Goal: Task Accomplishment & Management: Complete application form

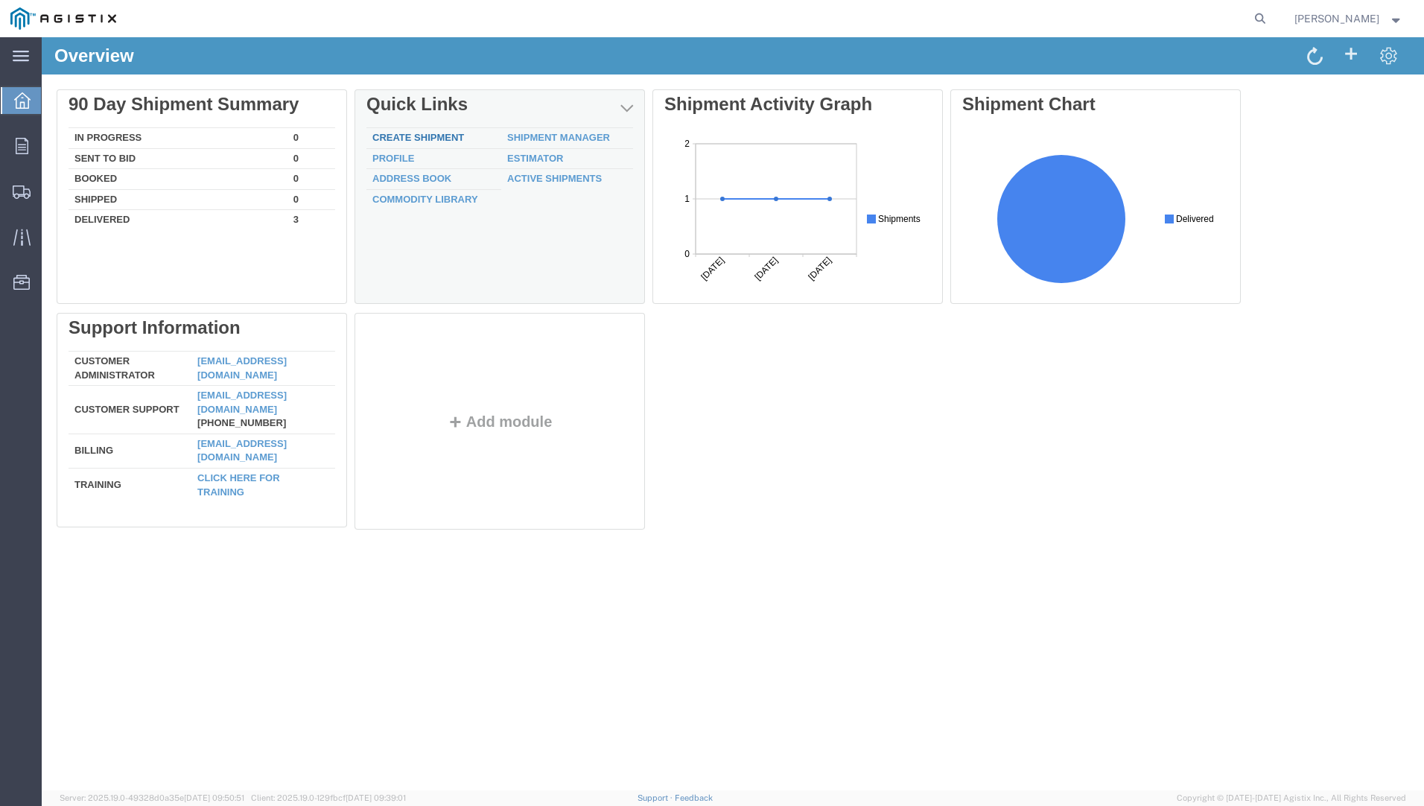
click at [436, 136] on link "Create Shipment" at bounding box center [418, 137] width 92 height 11
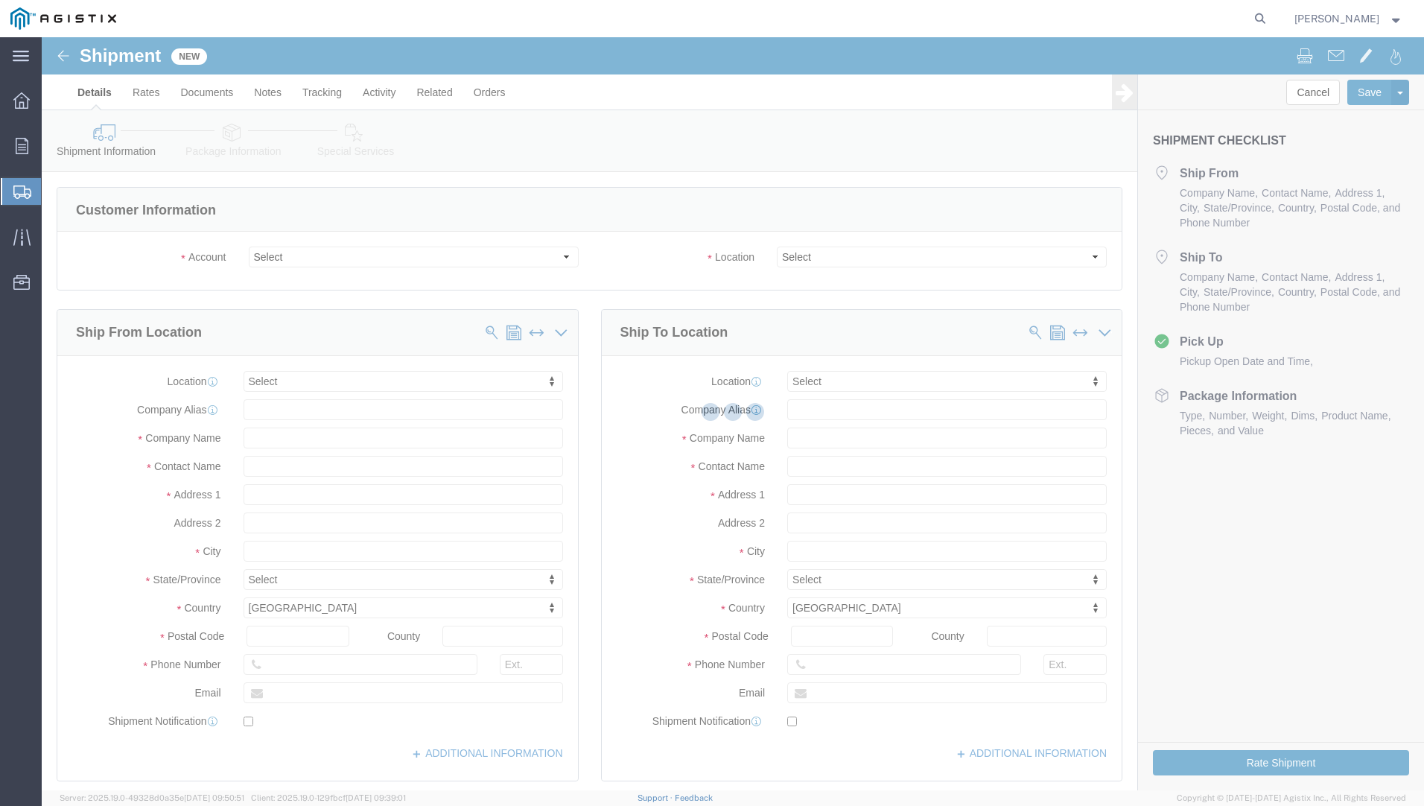
select select
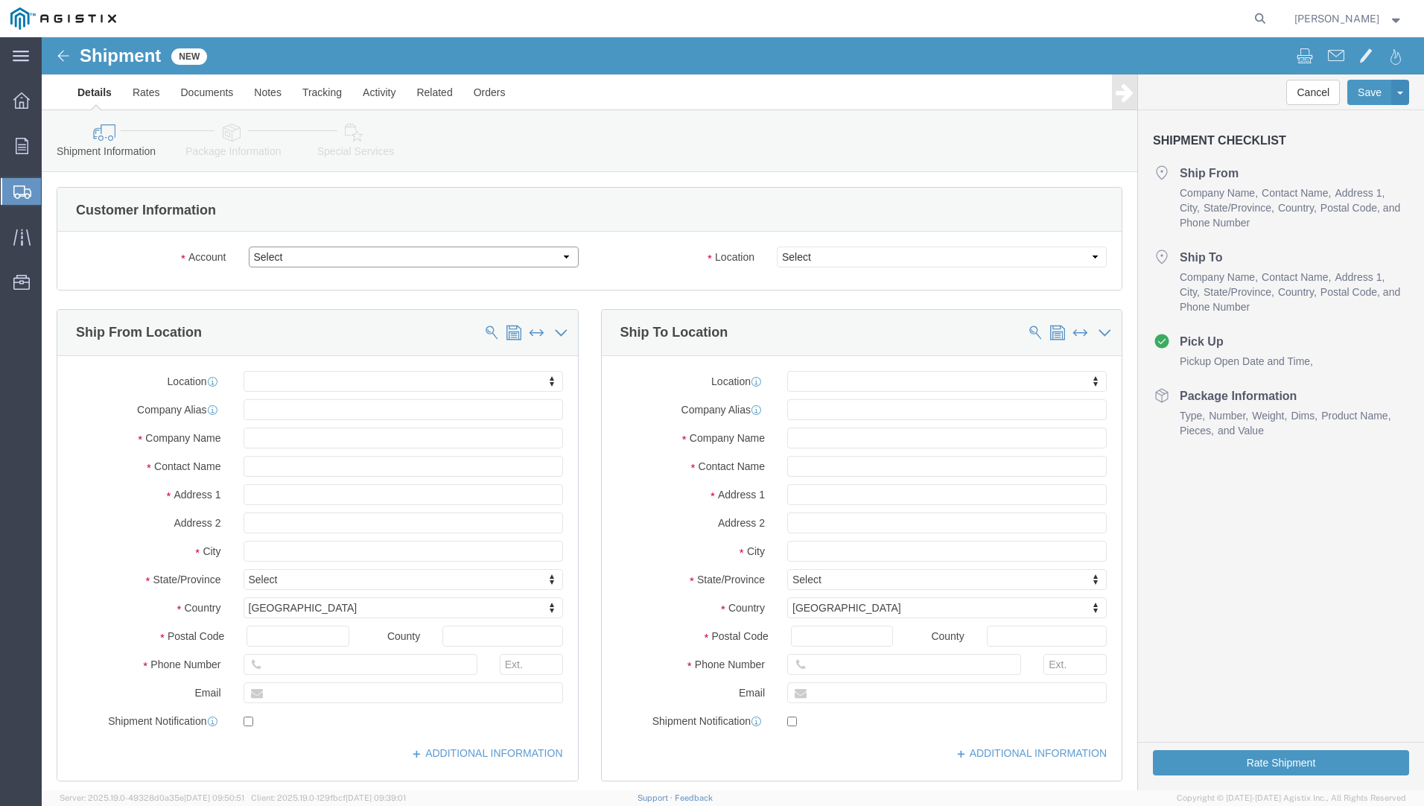
click select "Select EJ USA Inc PG&E"
select select "9596"
click select "Select EJ USA Inc PG&E"
select select "PURCHORD"
select select
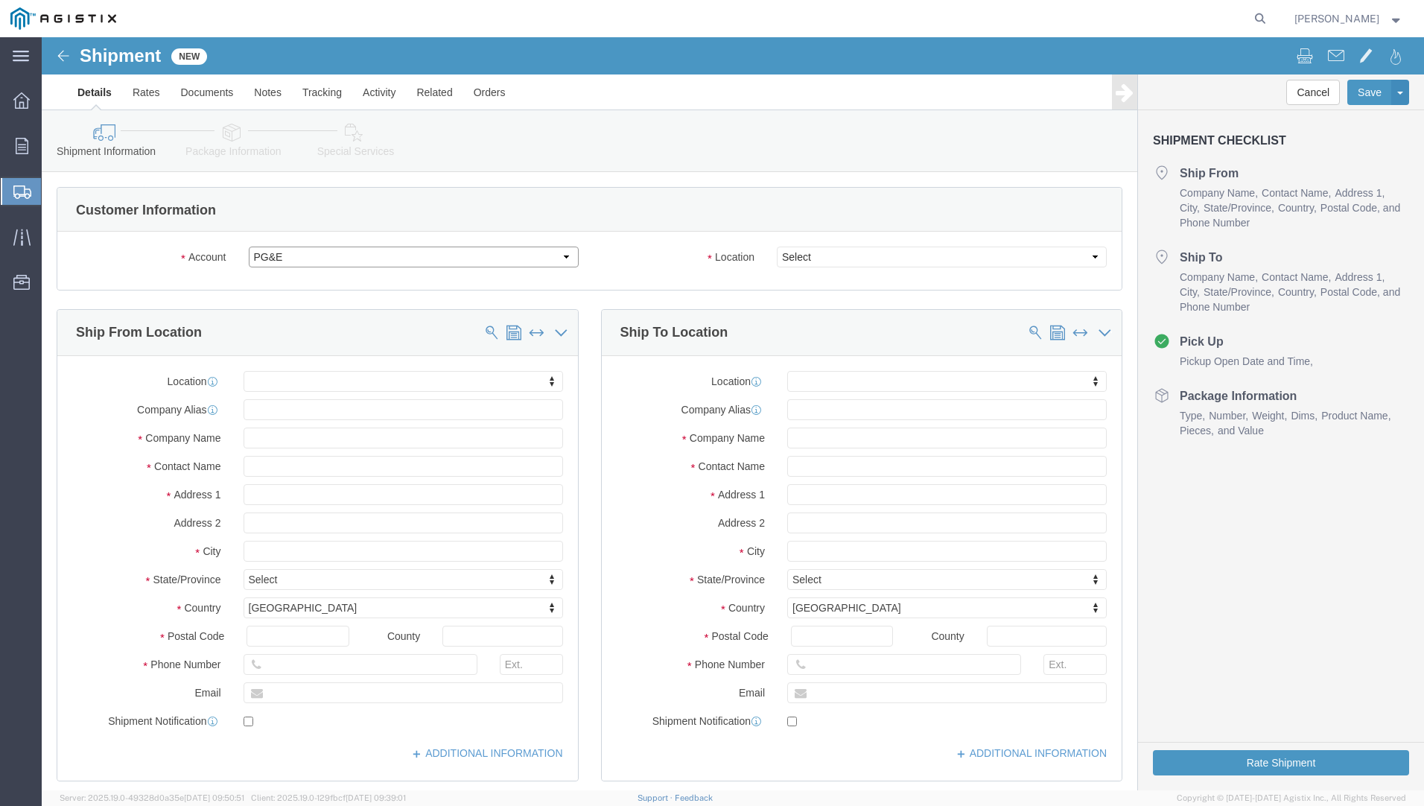
select select
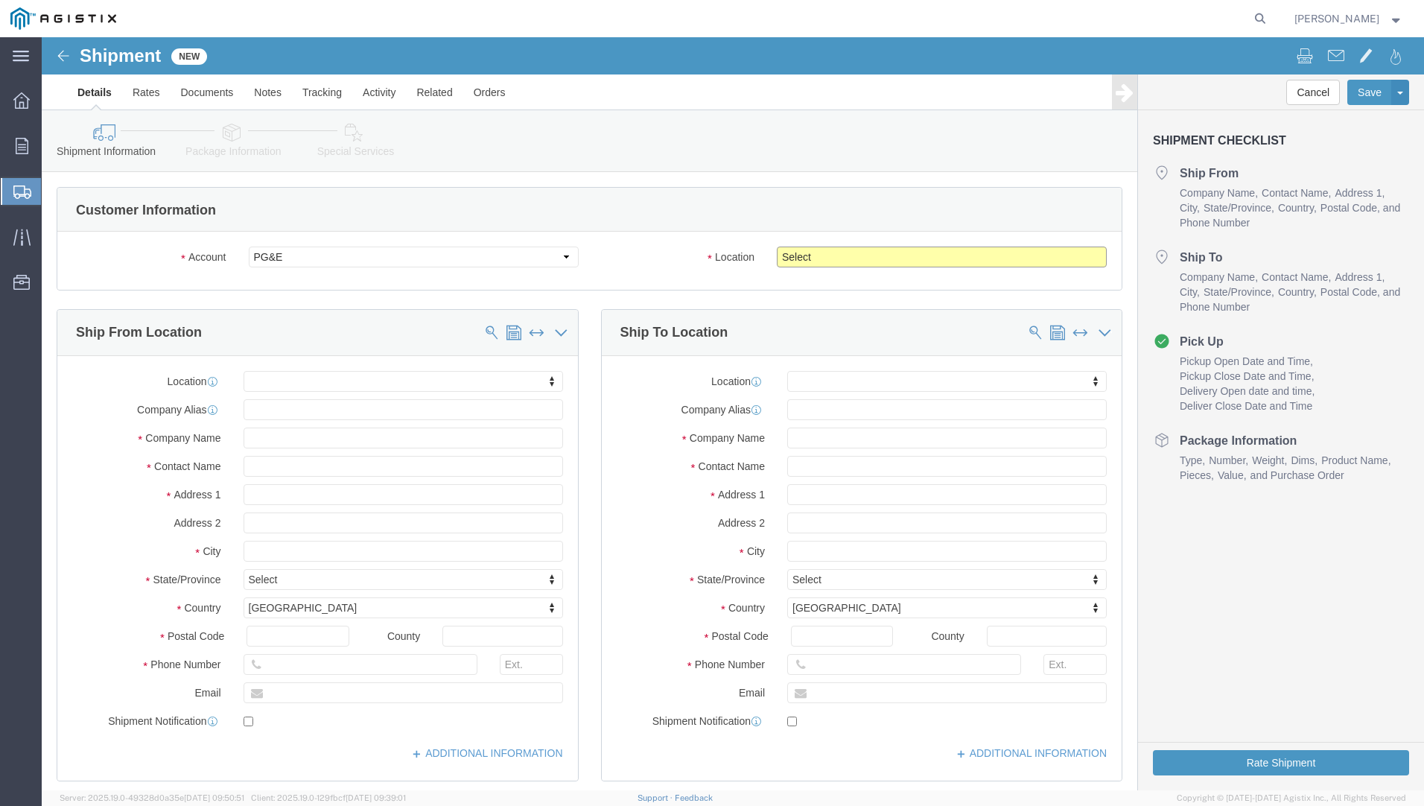
click select "Select All Others [GEOGRAPHIC_DATA] [GEOGRAPHIC_DATA] [GEOGRAPHIC_DATA] [GEOGRA…"
select select "19740"
click select "Select All Others [GEOGRAPHIC_DATA] [GEOGRAPHIC_DATA] [GEOGRAPHIC_DATA] [GEOGRA…"
click input "text"
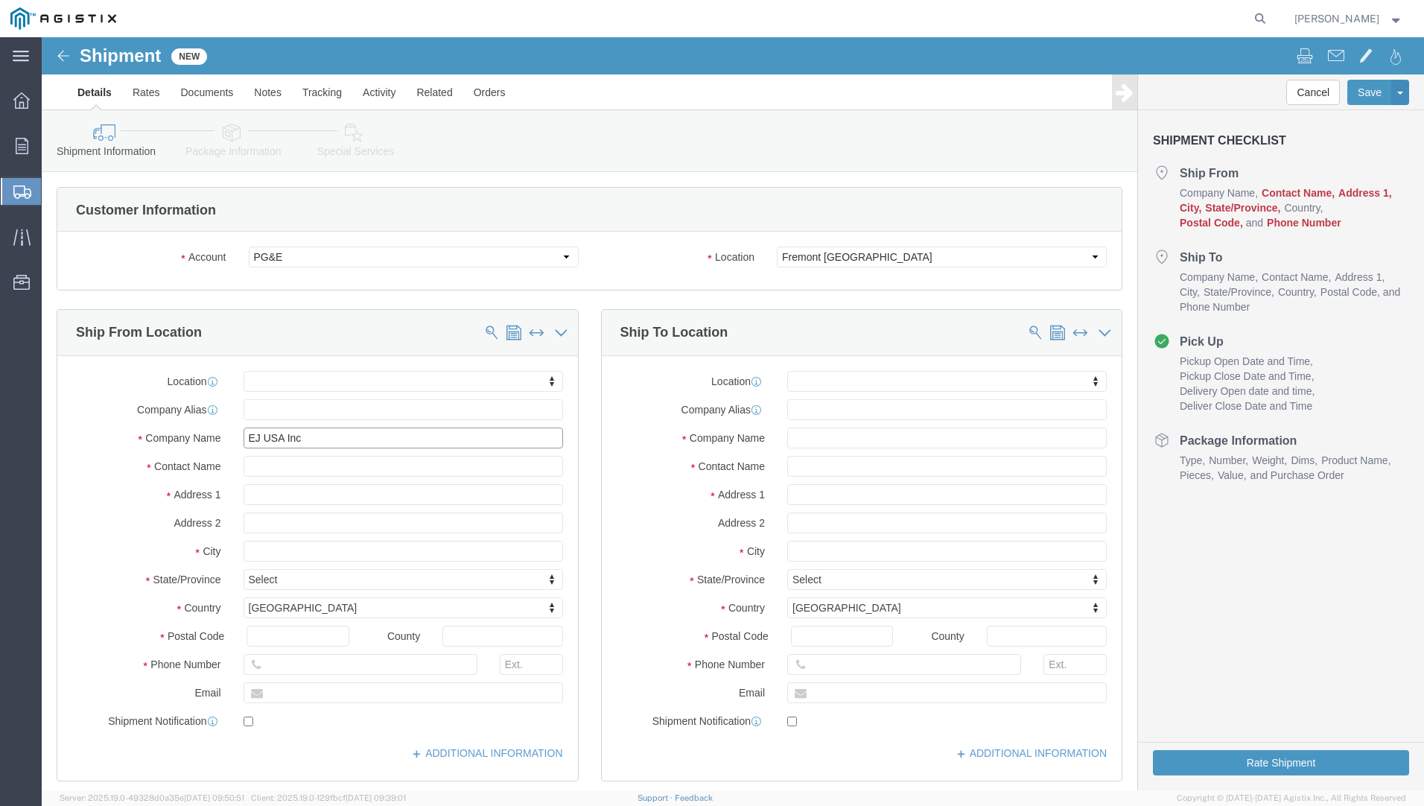
type input "EJ USA Inc"
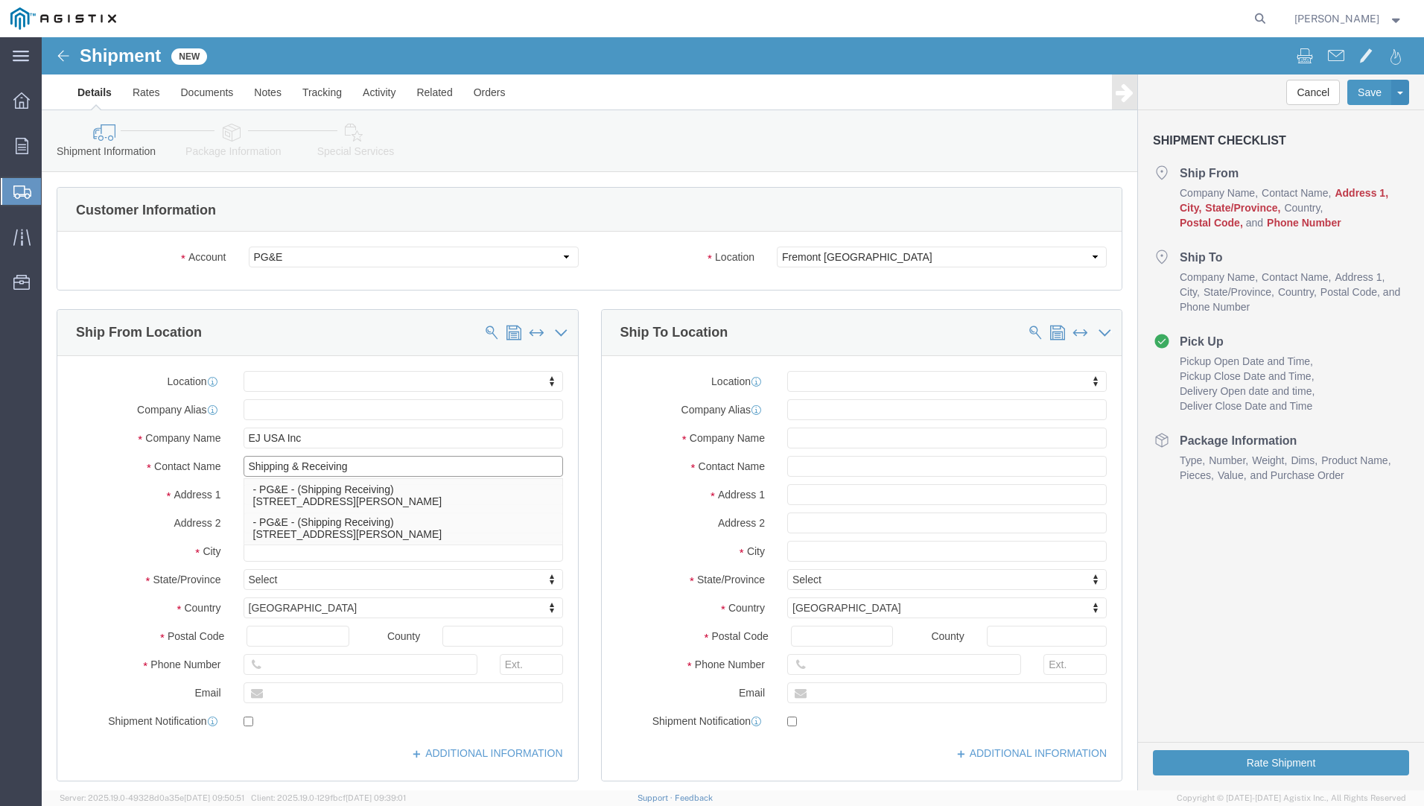
type input "Shipping & Receiving"
type input "[STREET_ADDRESS]"
select select
type input "[GEOGRAPHIC_DATA]"
type input "Ardmore"
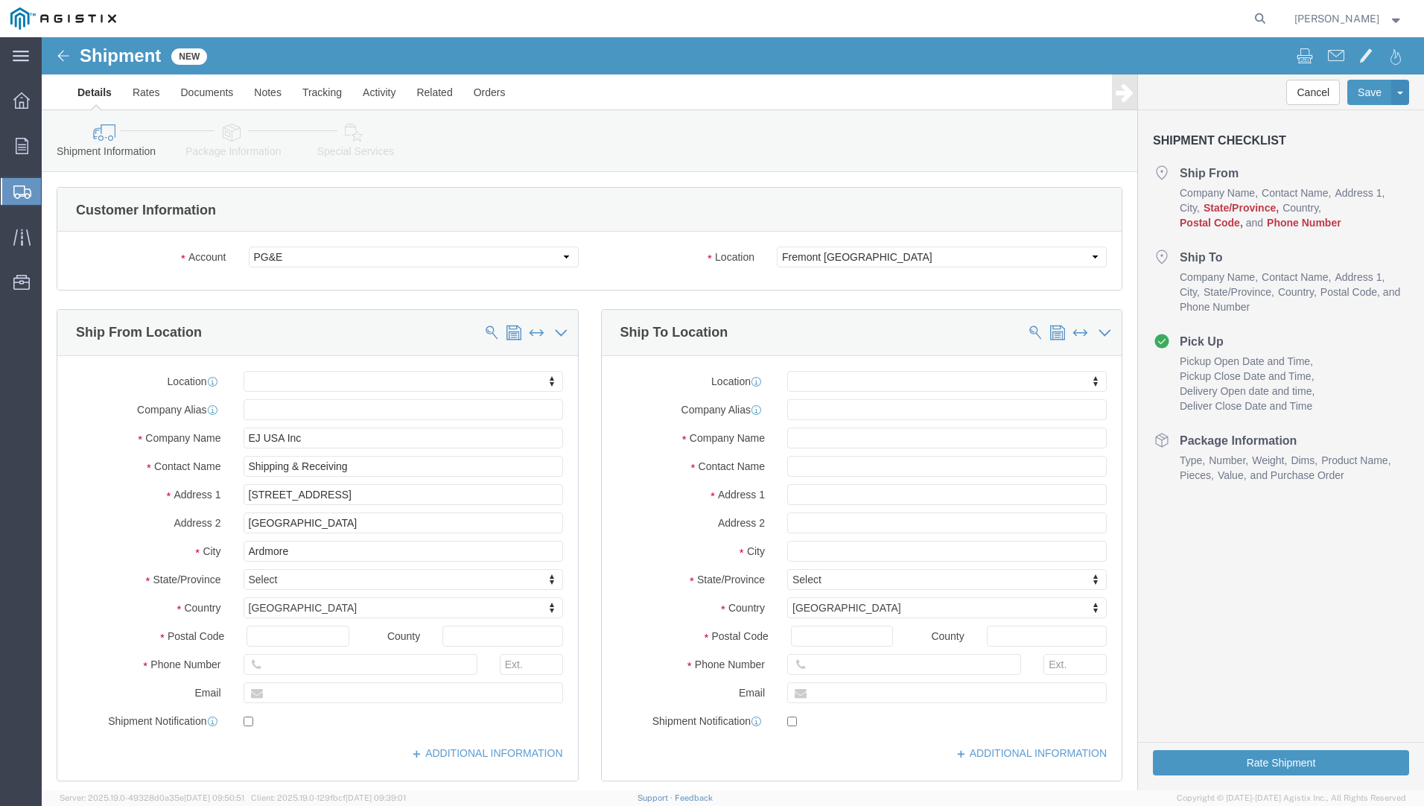
select select
type input "O"
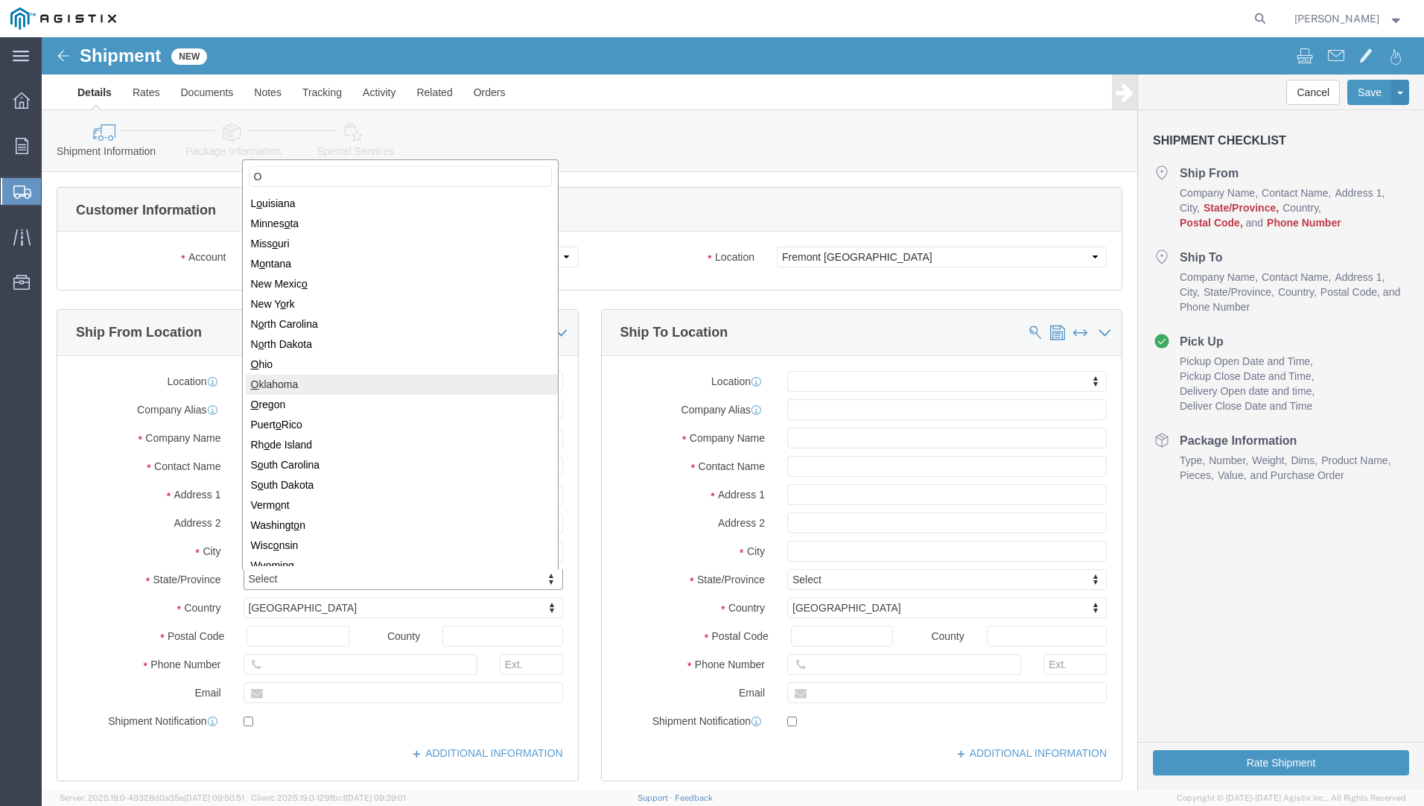
select select
select select "OK"
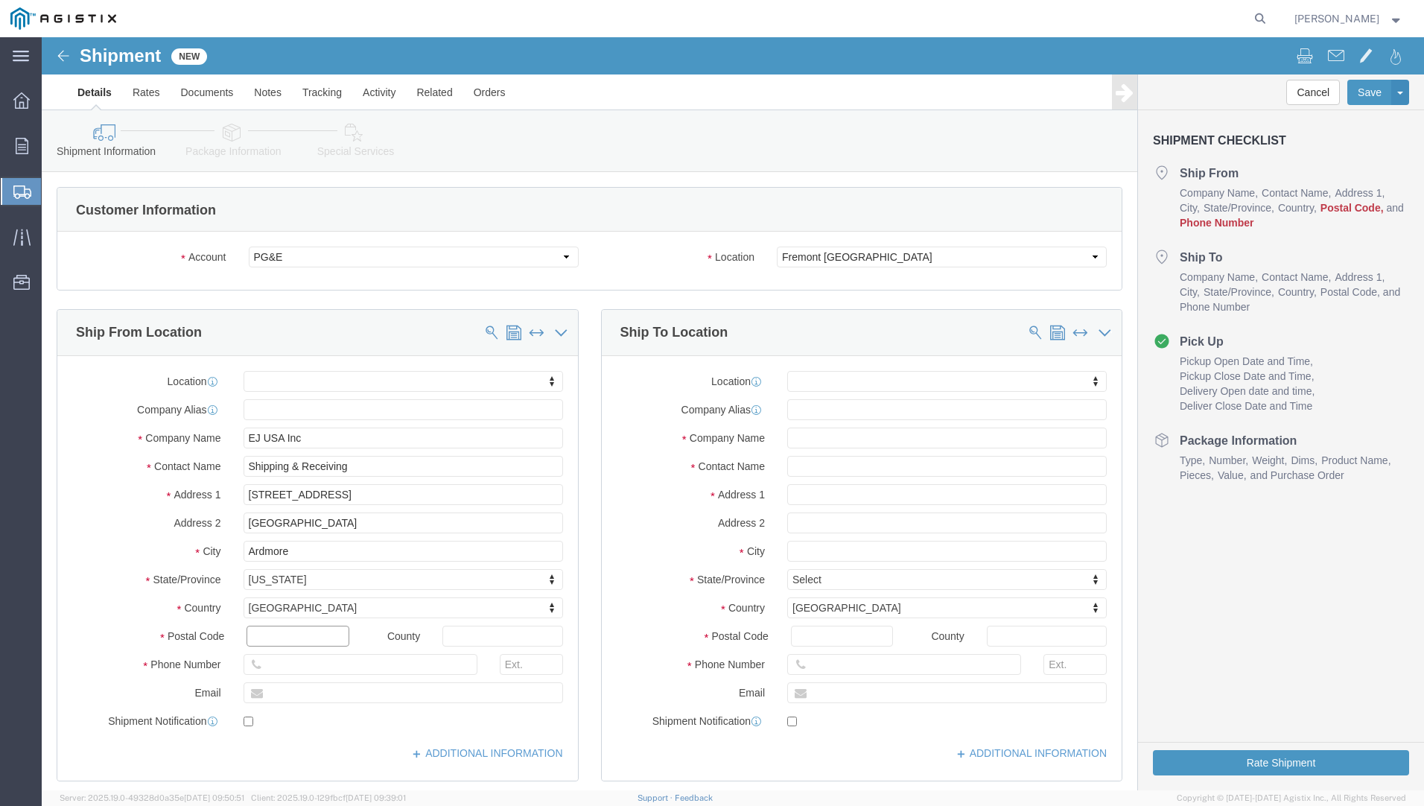
click input "text"
type input "73401"
select select
type input "580.389.5010"
click input "text"
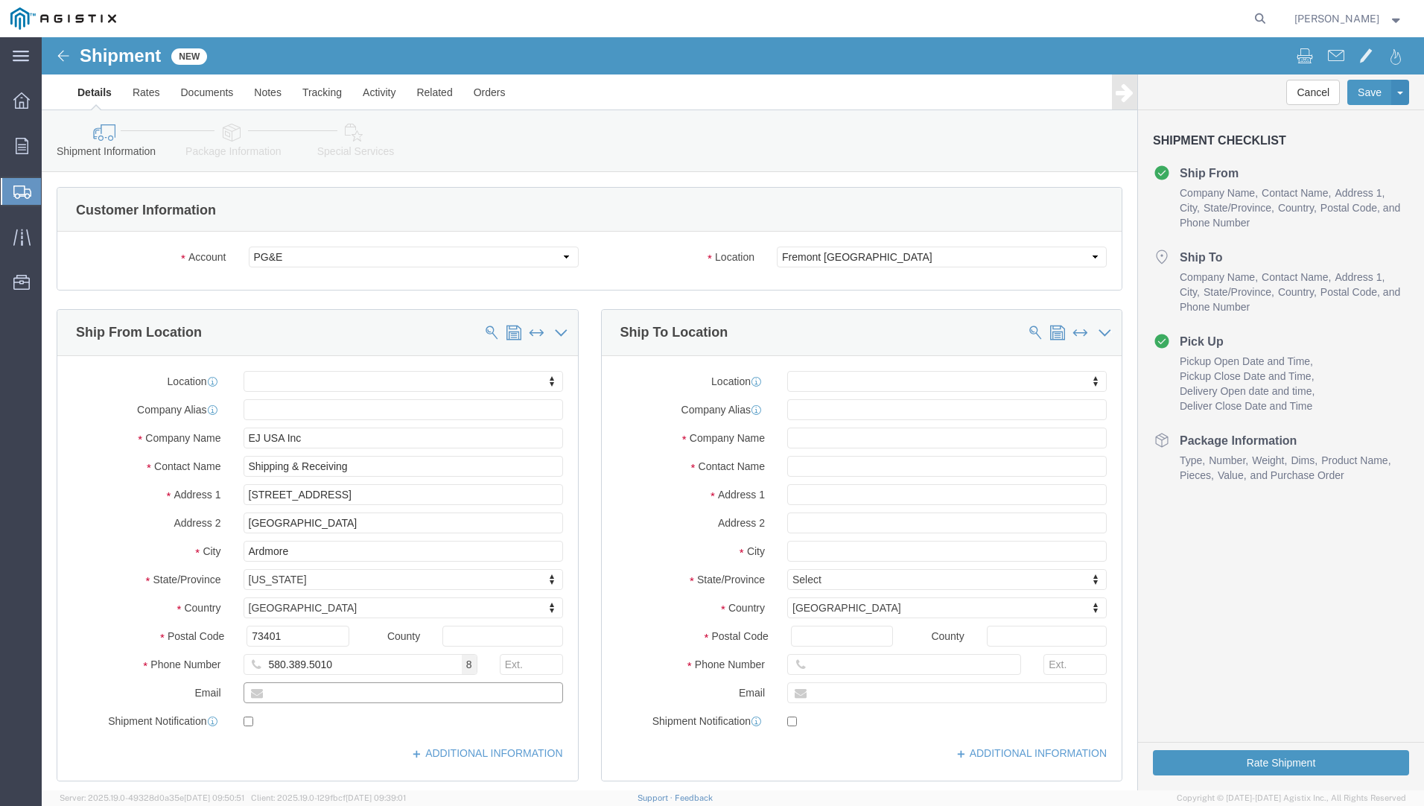
type input "[PERSON_NAME][EMAIL_ADDRESS][PERSON_NAME][DOMAIN_NAME]"
checkbox input "true"
click input "text"
type input "PG&E"
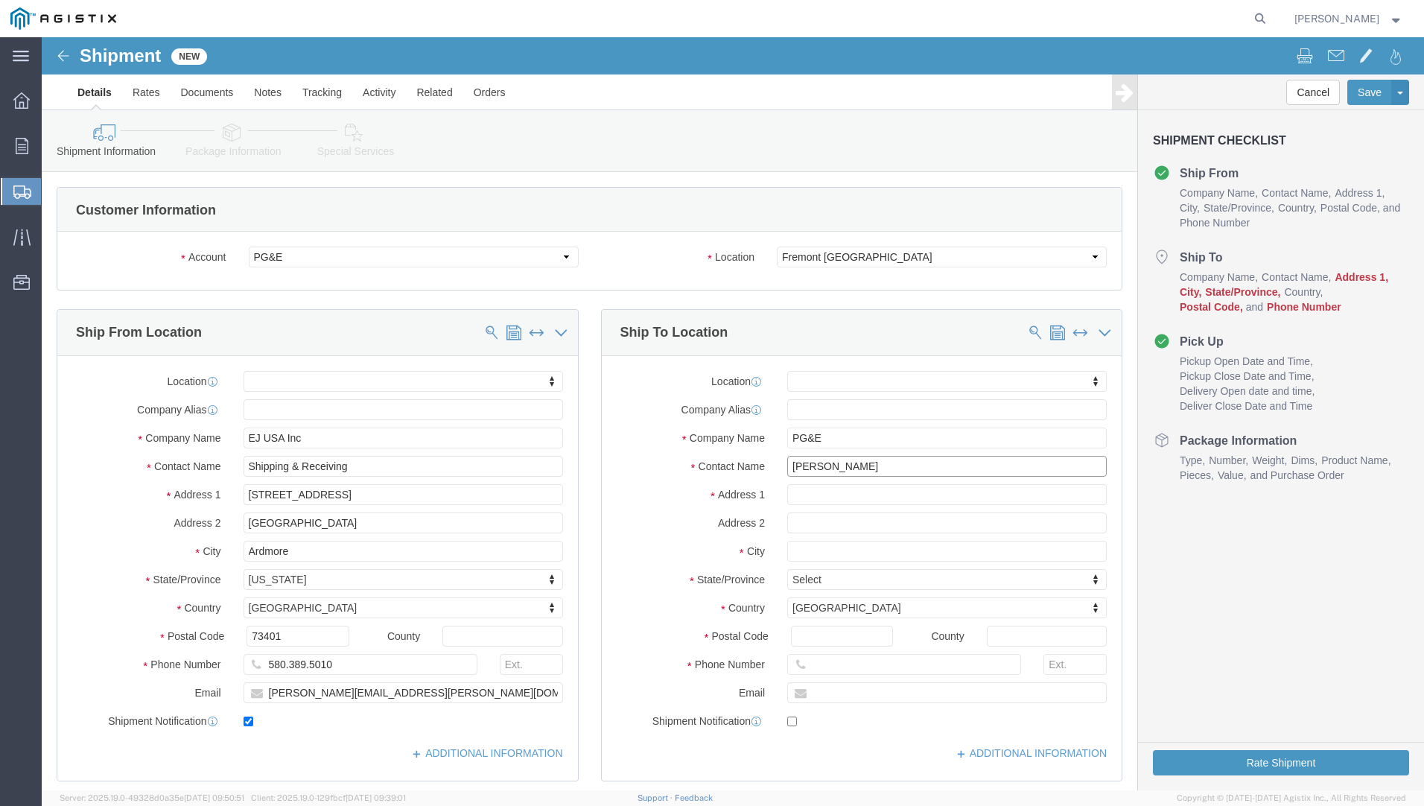
type input "[PERSON_NAME]"
type input "[STREET_ADDRESS][PERSON_NAME]"
select select
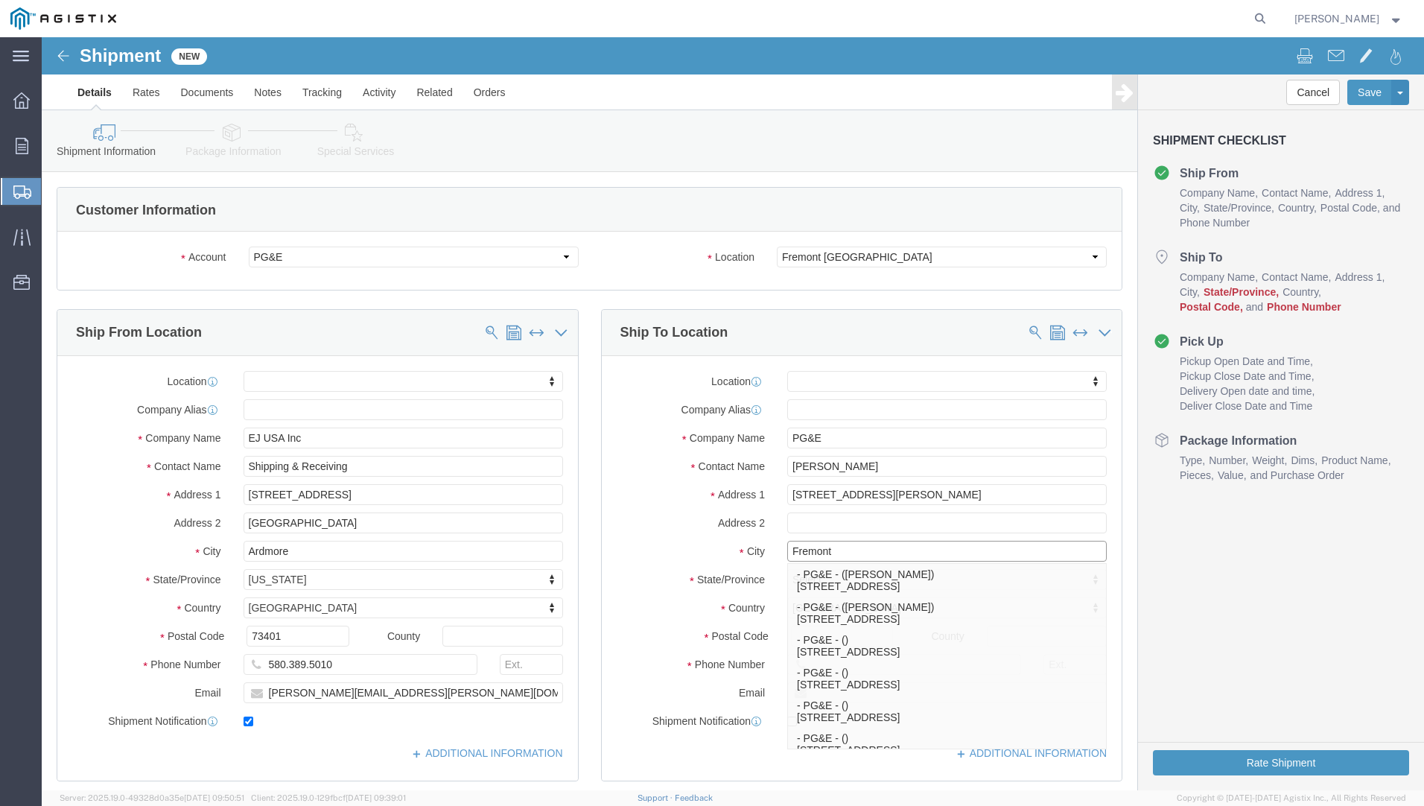
type input "Fremont"
select select
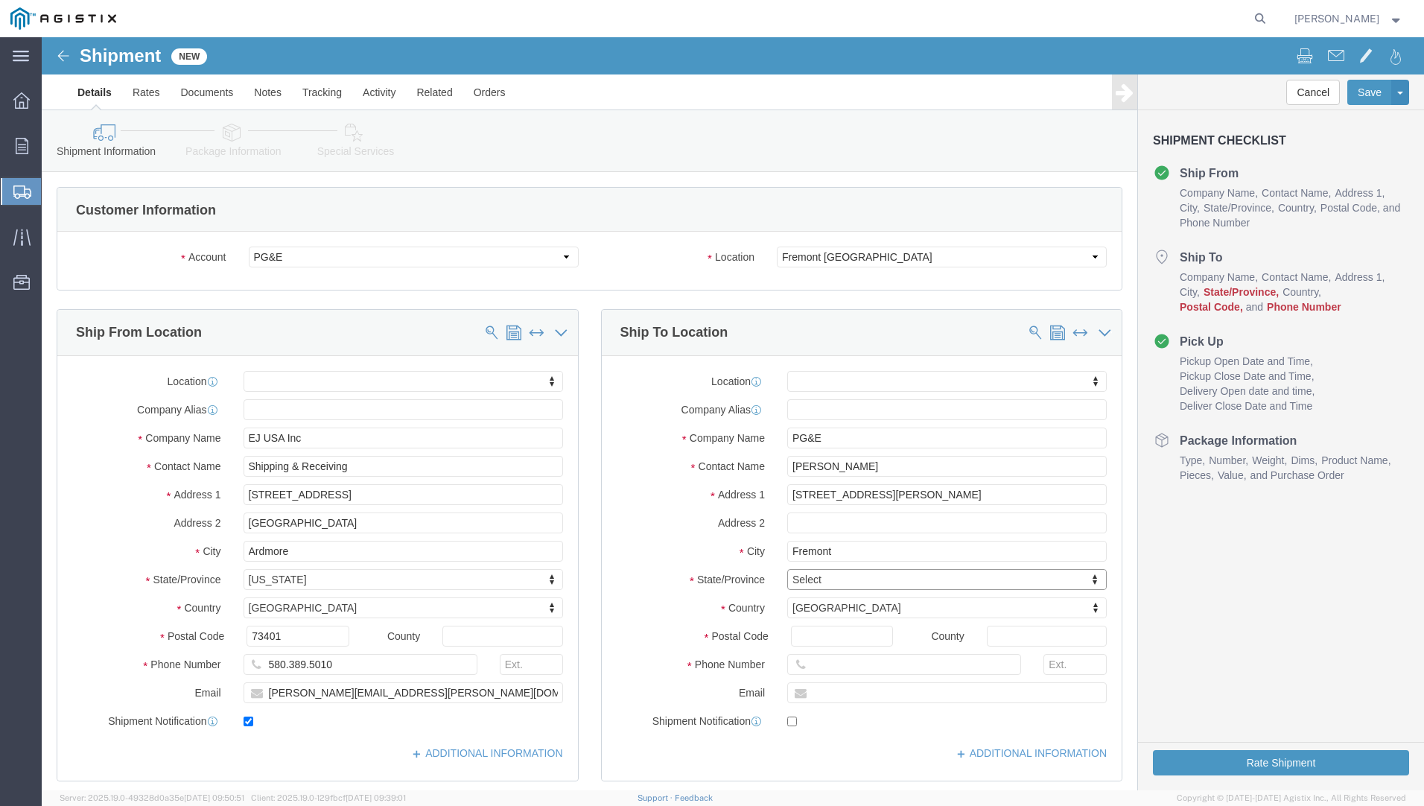
type input "C"
type input "Ca"
select select
select select "CA"
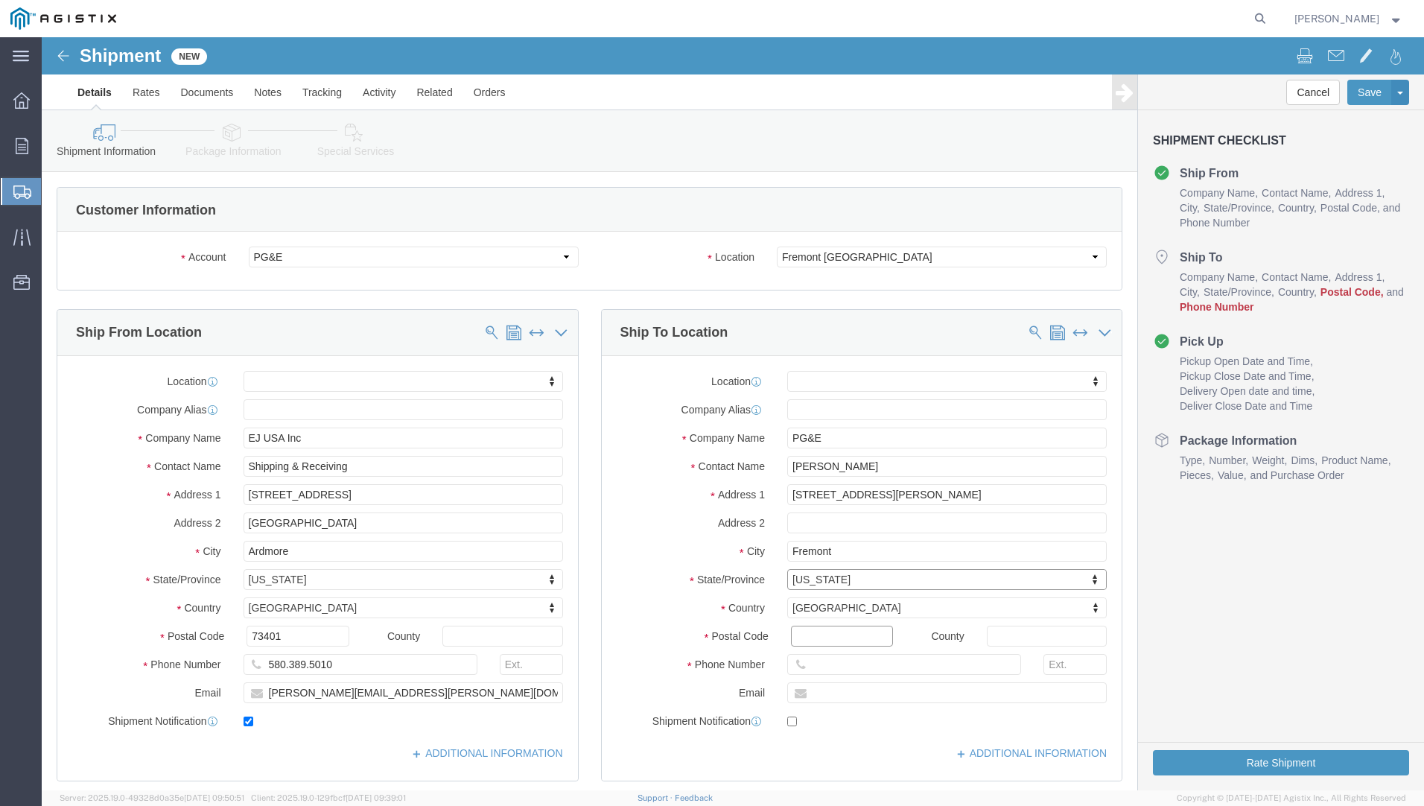
click input "Postal Code"
type input "94538"
select select
type input "510.366.7944"
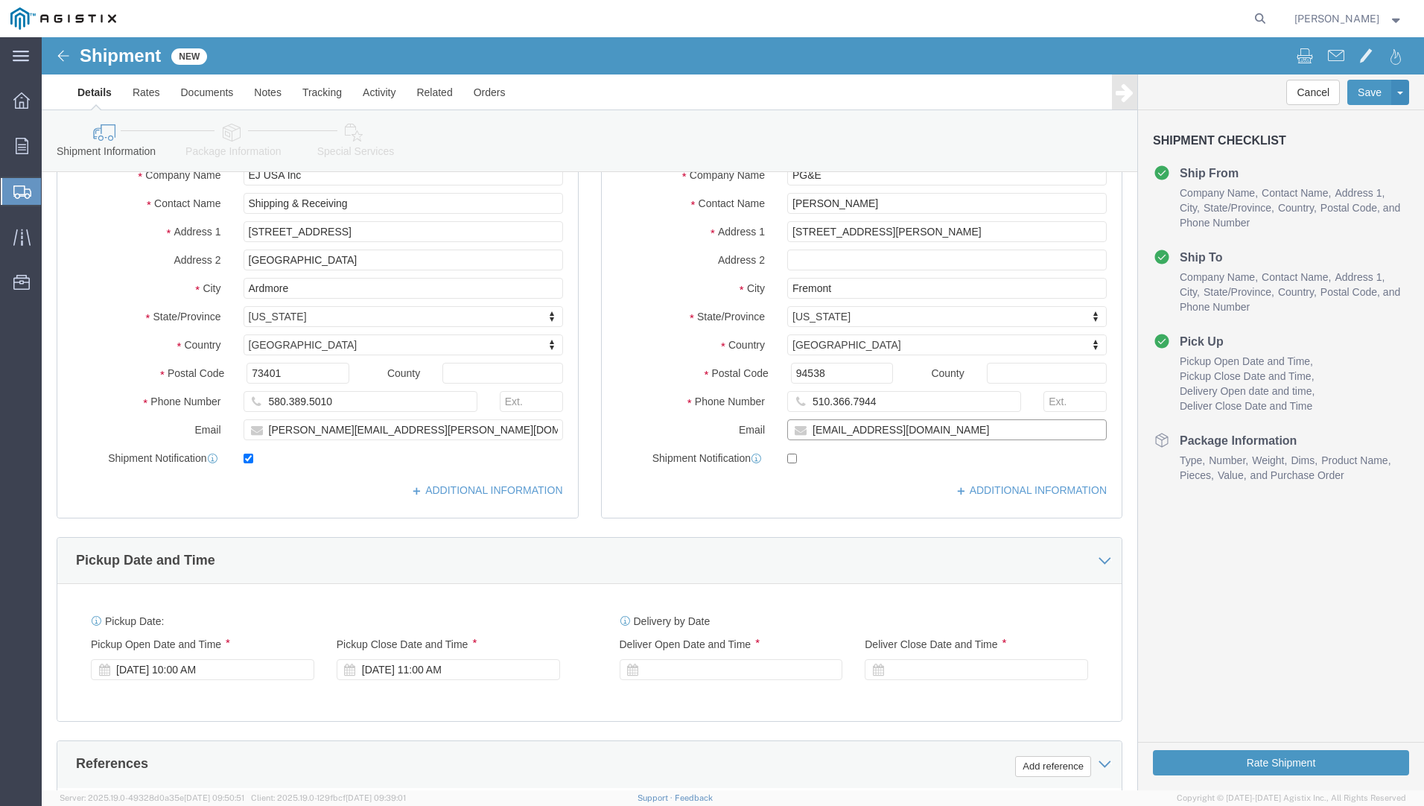
scroll to position [298, 0]
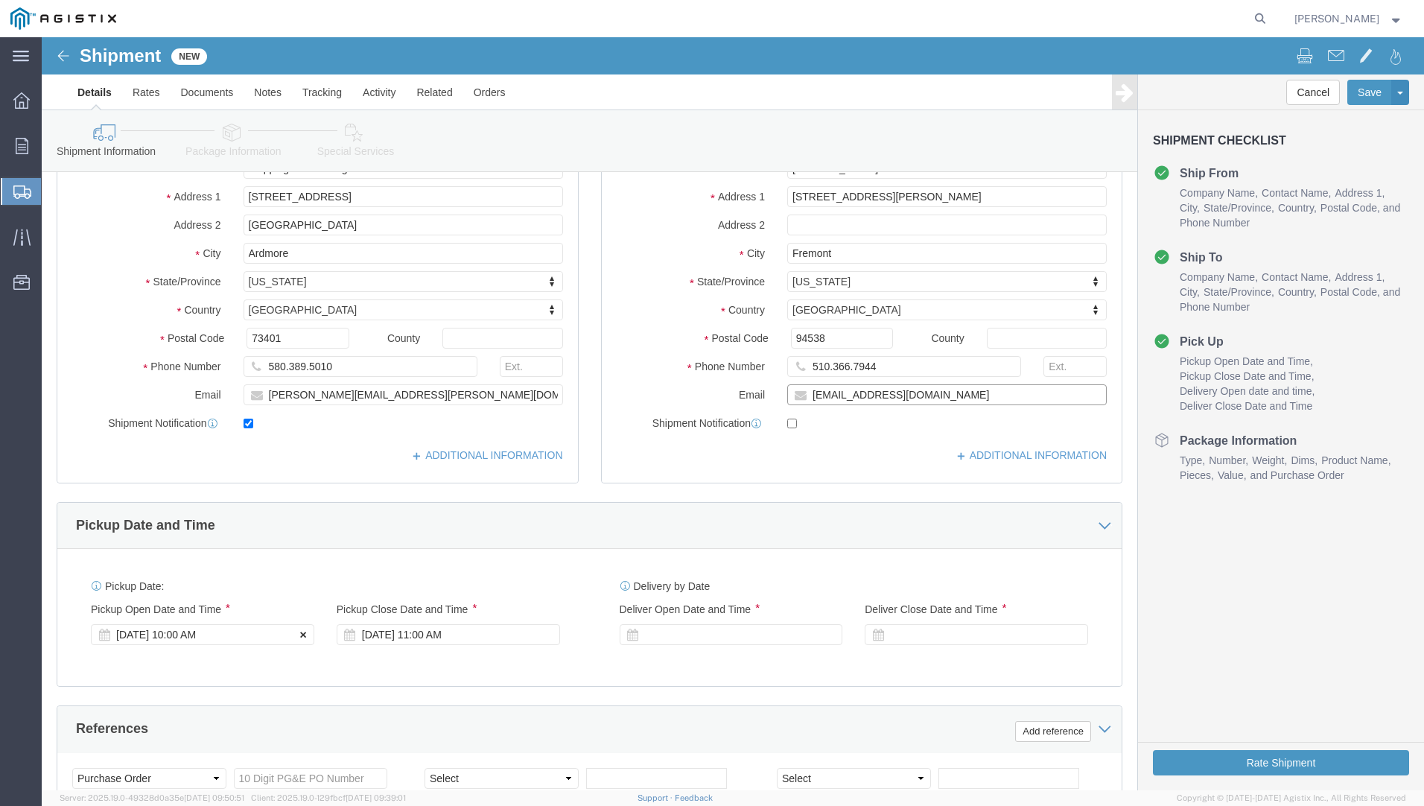
type input "[EMAIL_ADDRESS][DOMAIN_NAME]"
checkbox input "true"
click icon
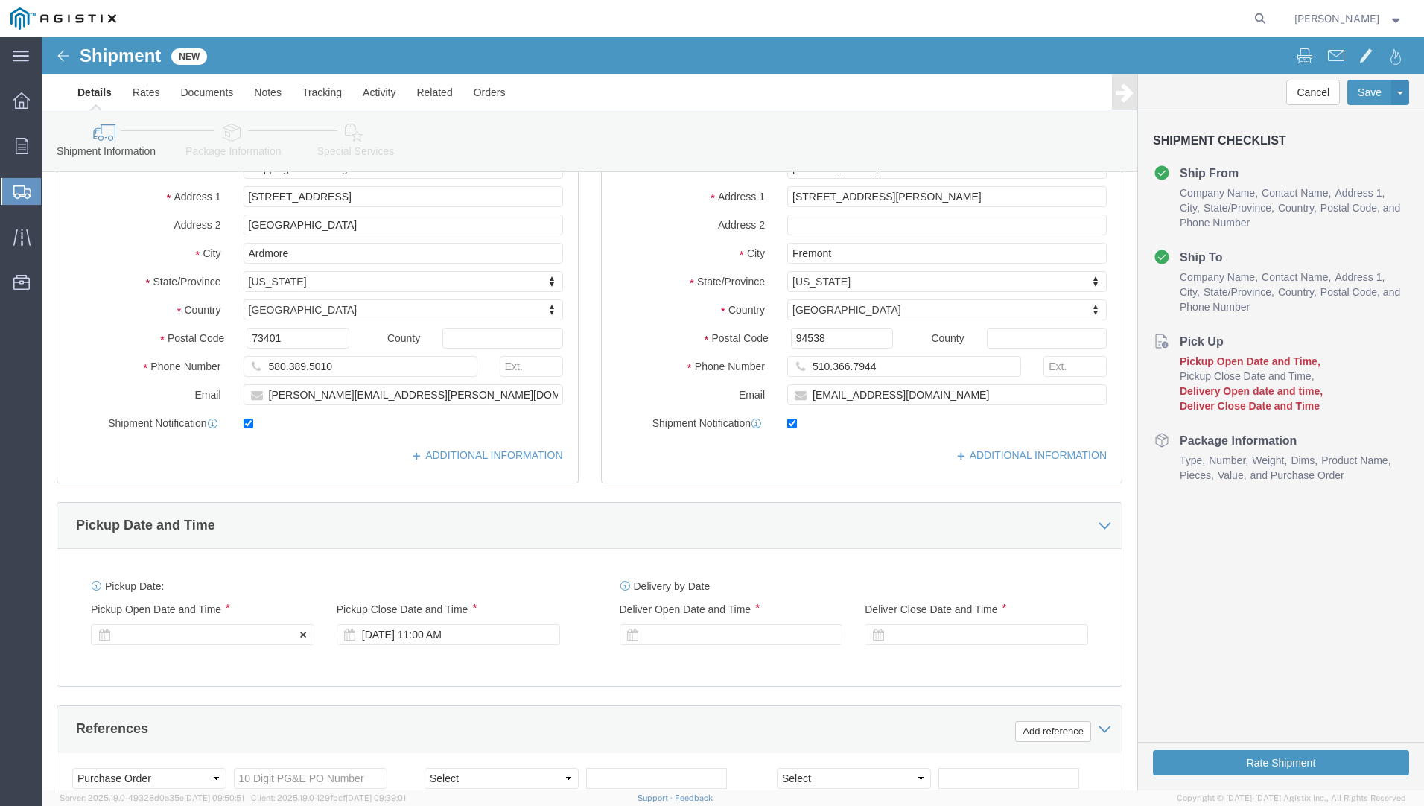
click div
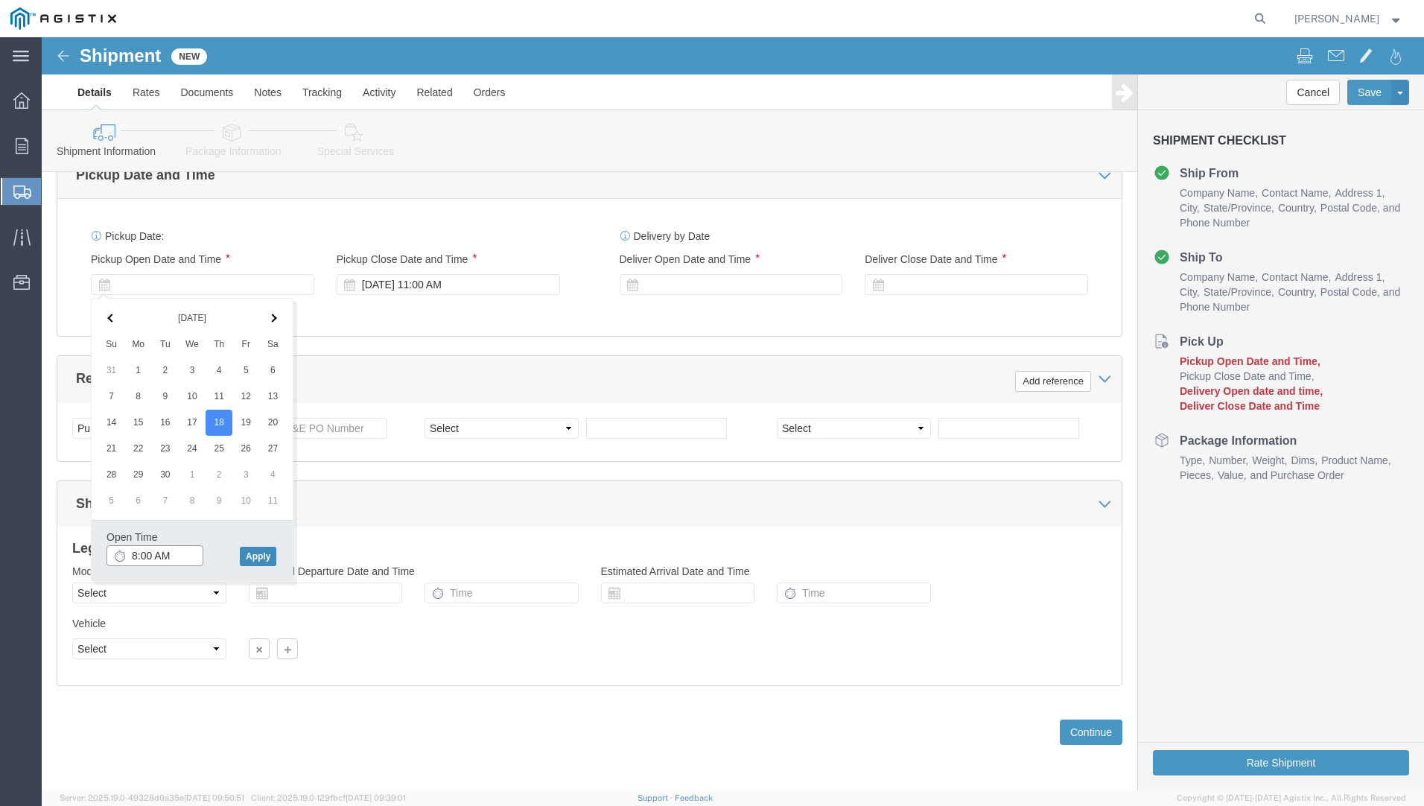
type input "8:00 AM"
click button "Apply"
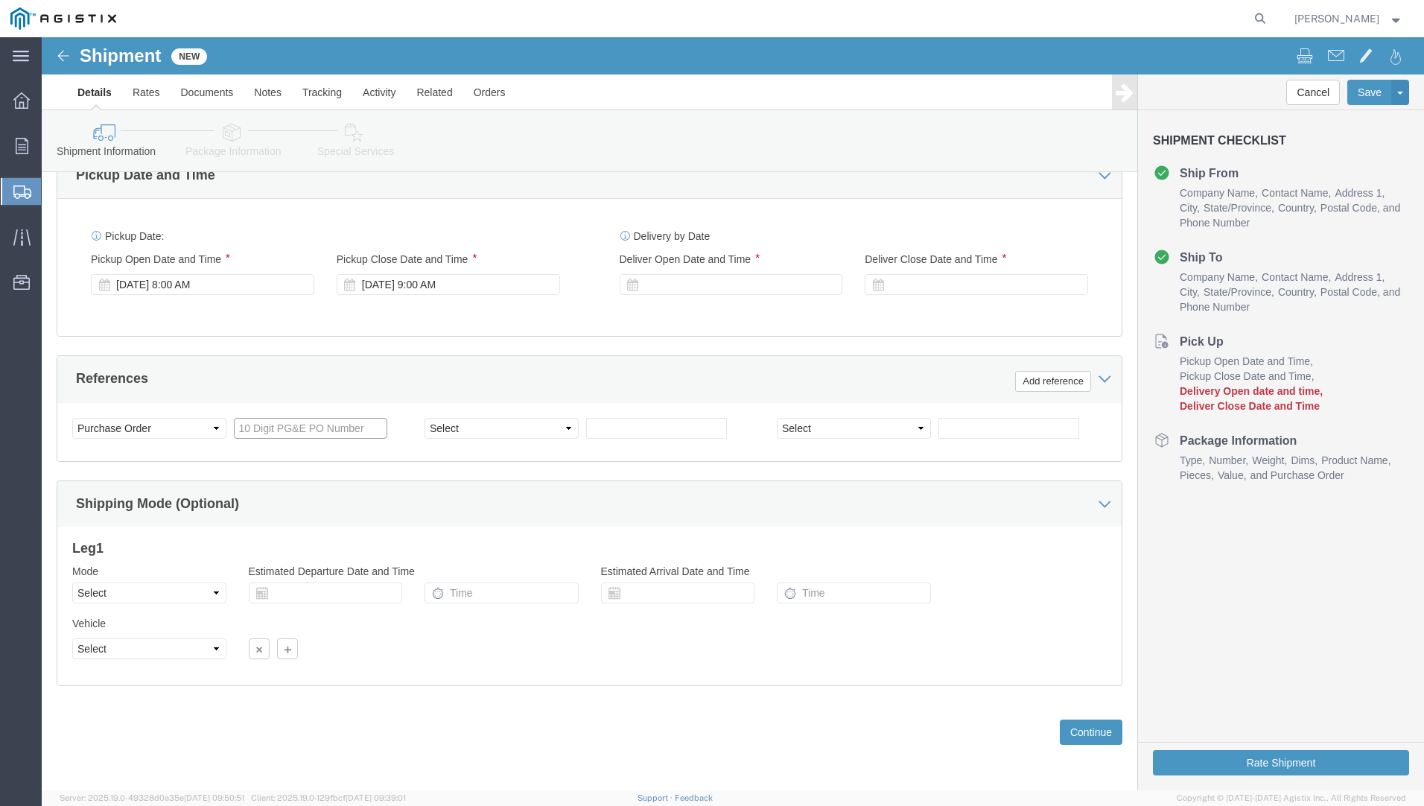
click input "text"
click icon
click div
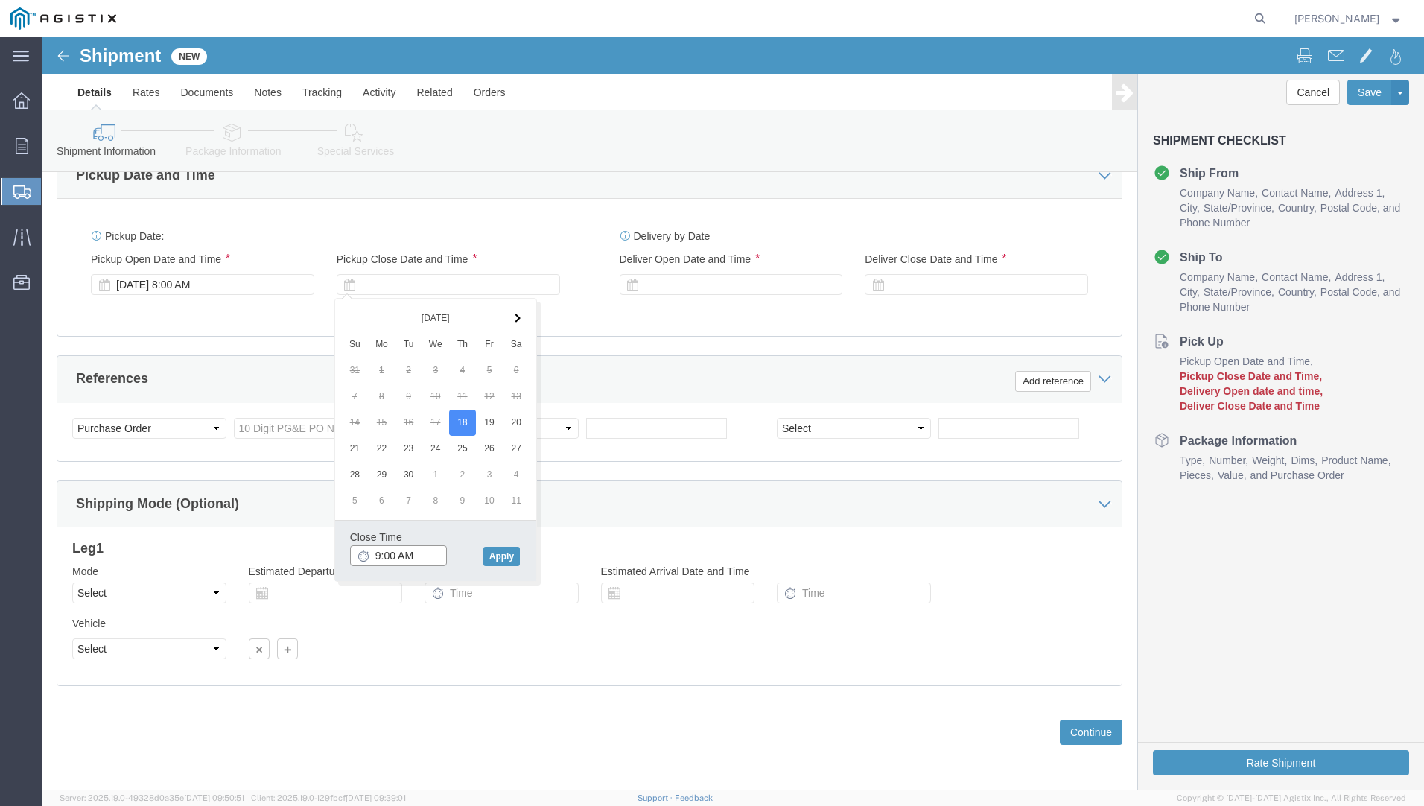
click input "9:00 AM"
type input "8:00 PM"
click button "Apply"
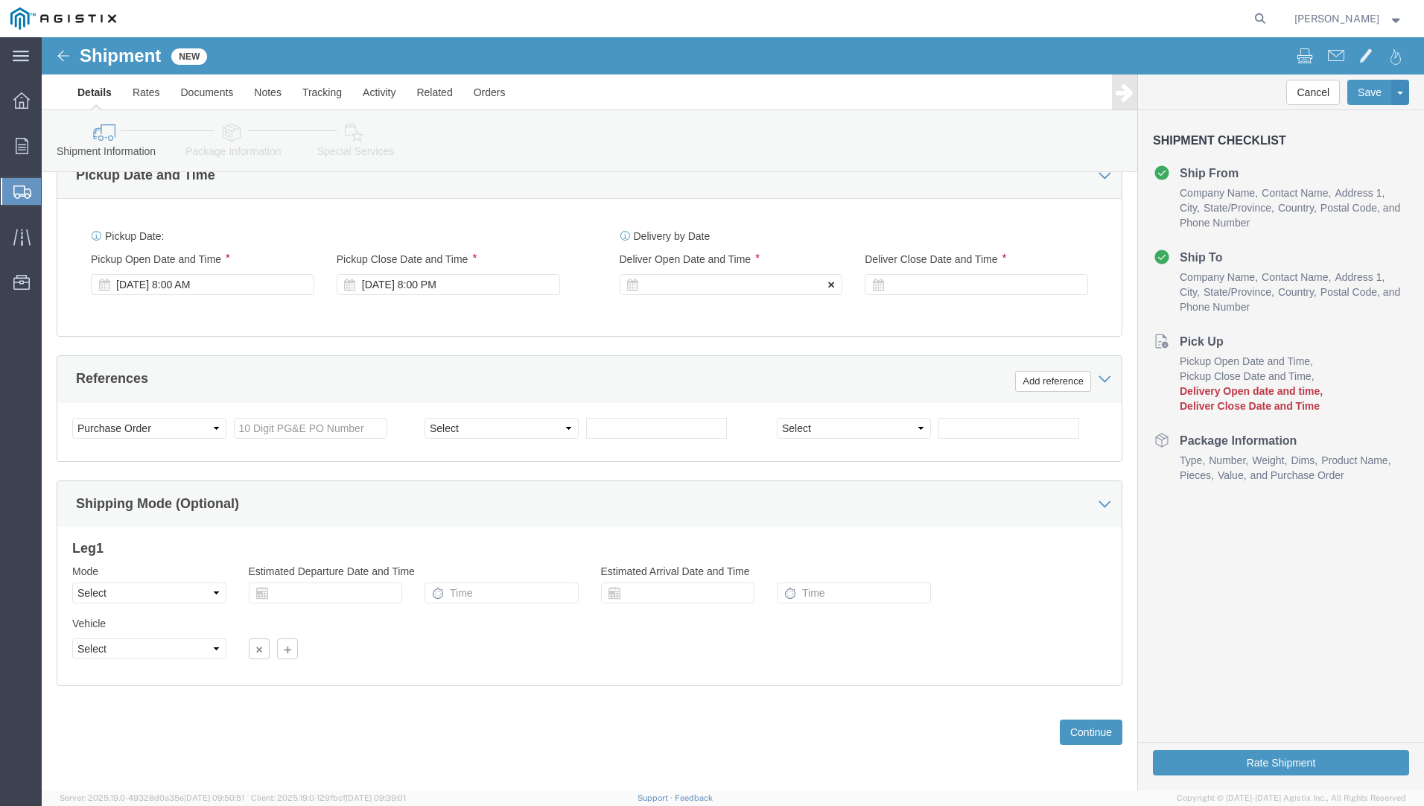
click icon
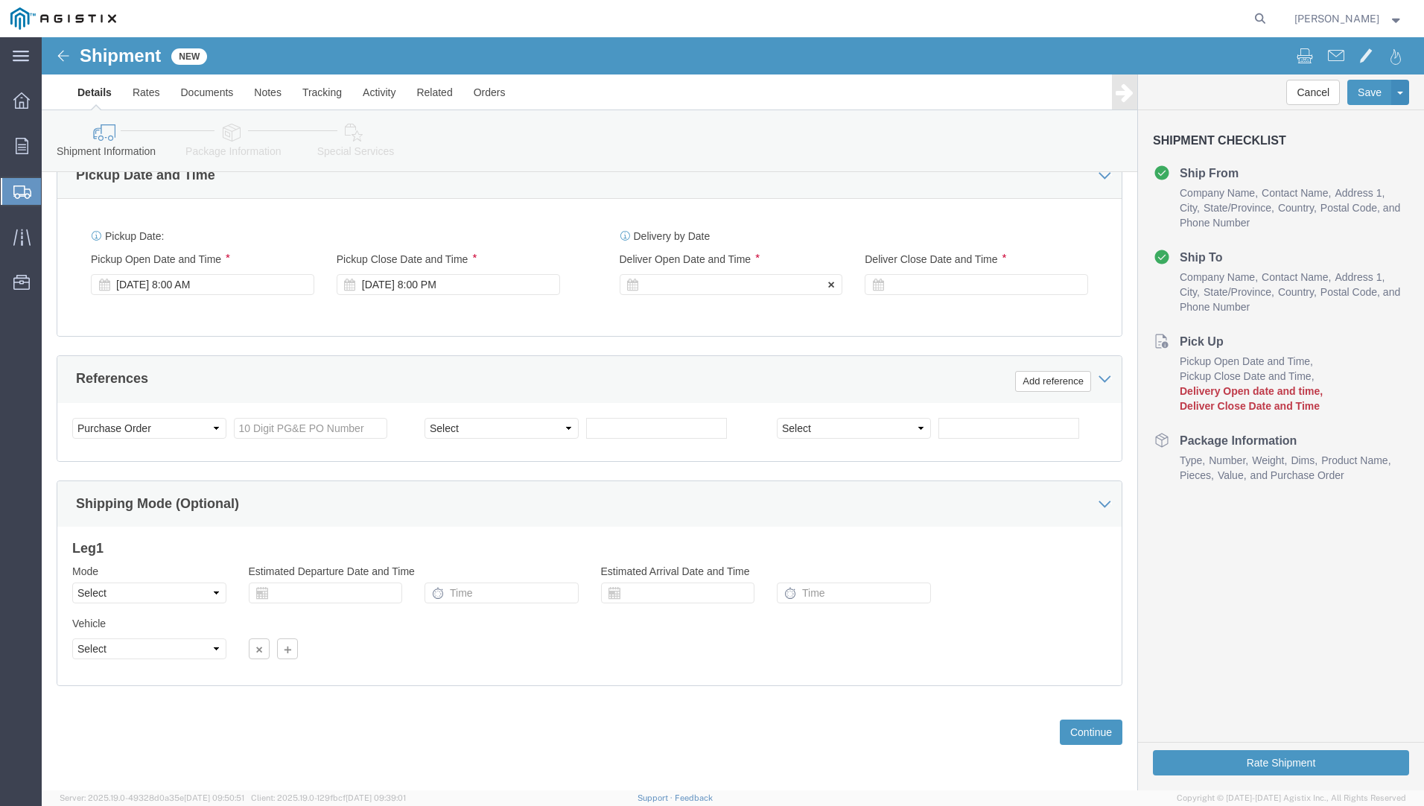
drag, startPoint x: 717, startPoint y: 252, endPoint x: 652, endPoint y: 247, distance: 64.3
click div
click input "9:00 PM"
type input "9:00 AM"
click button "Apply"
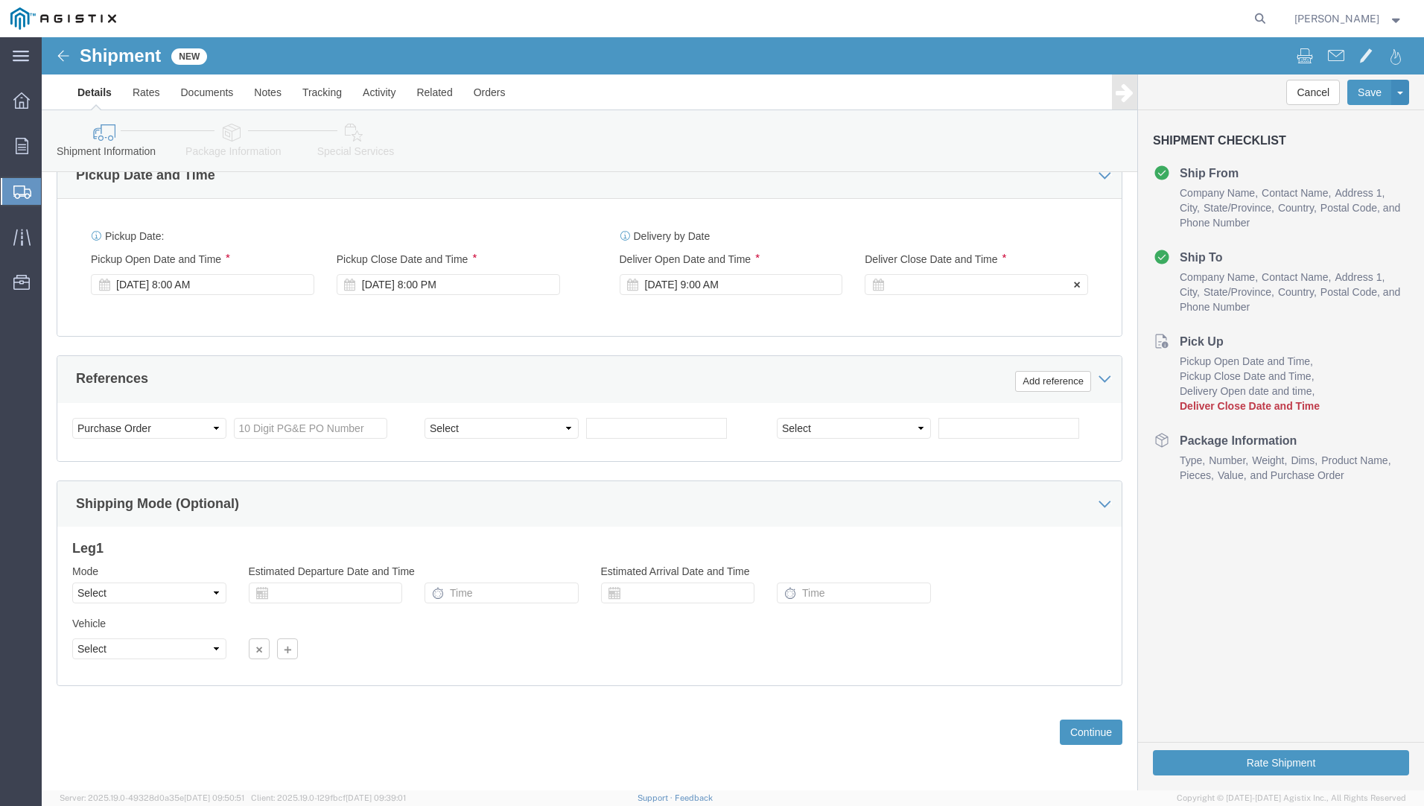
click div
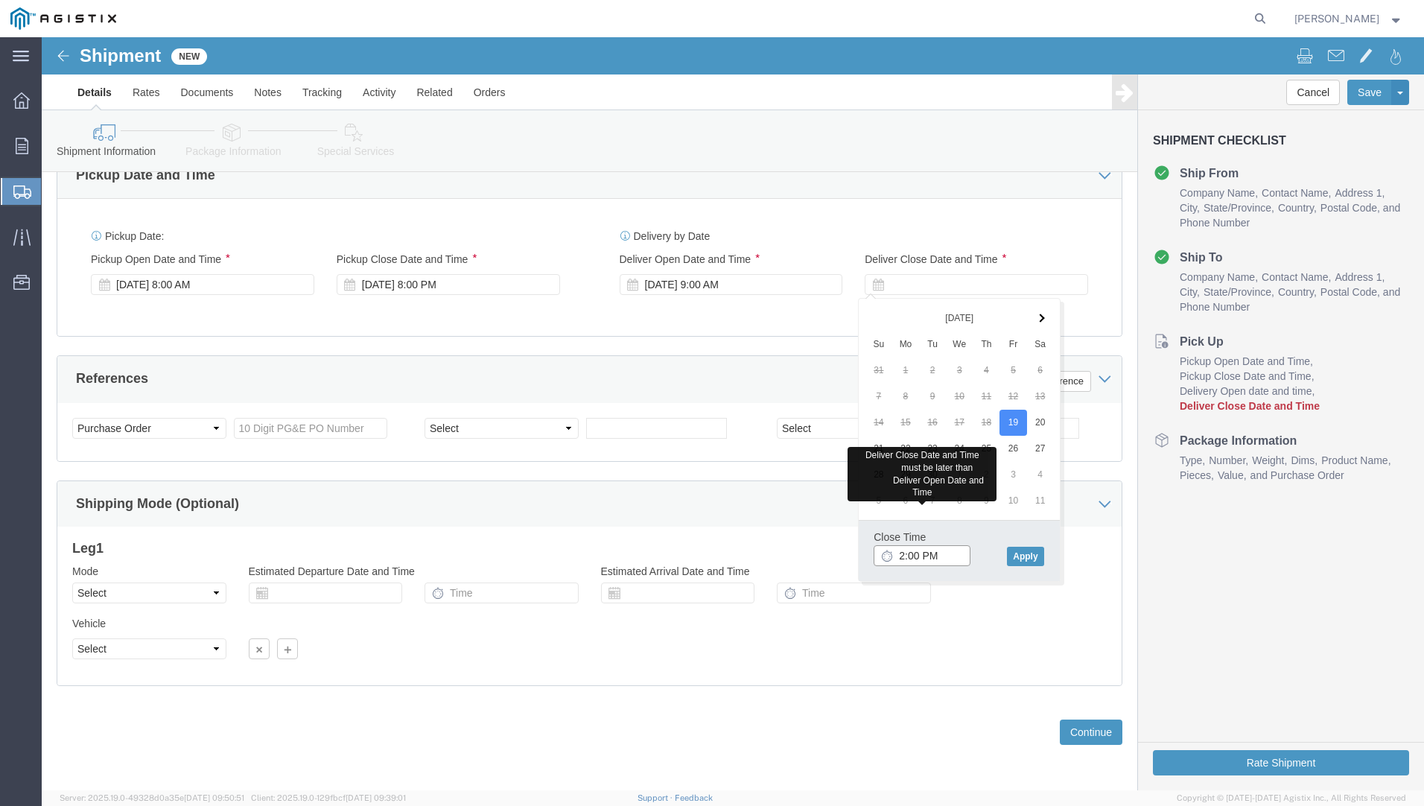
type input "2:00 PM"
click button "Apply"
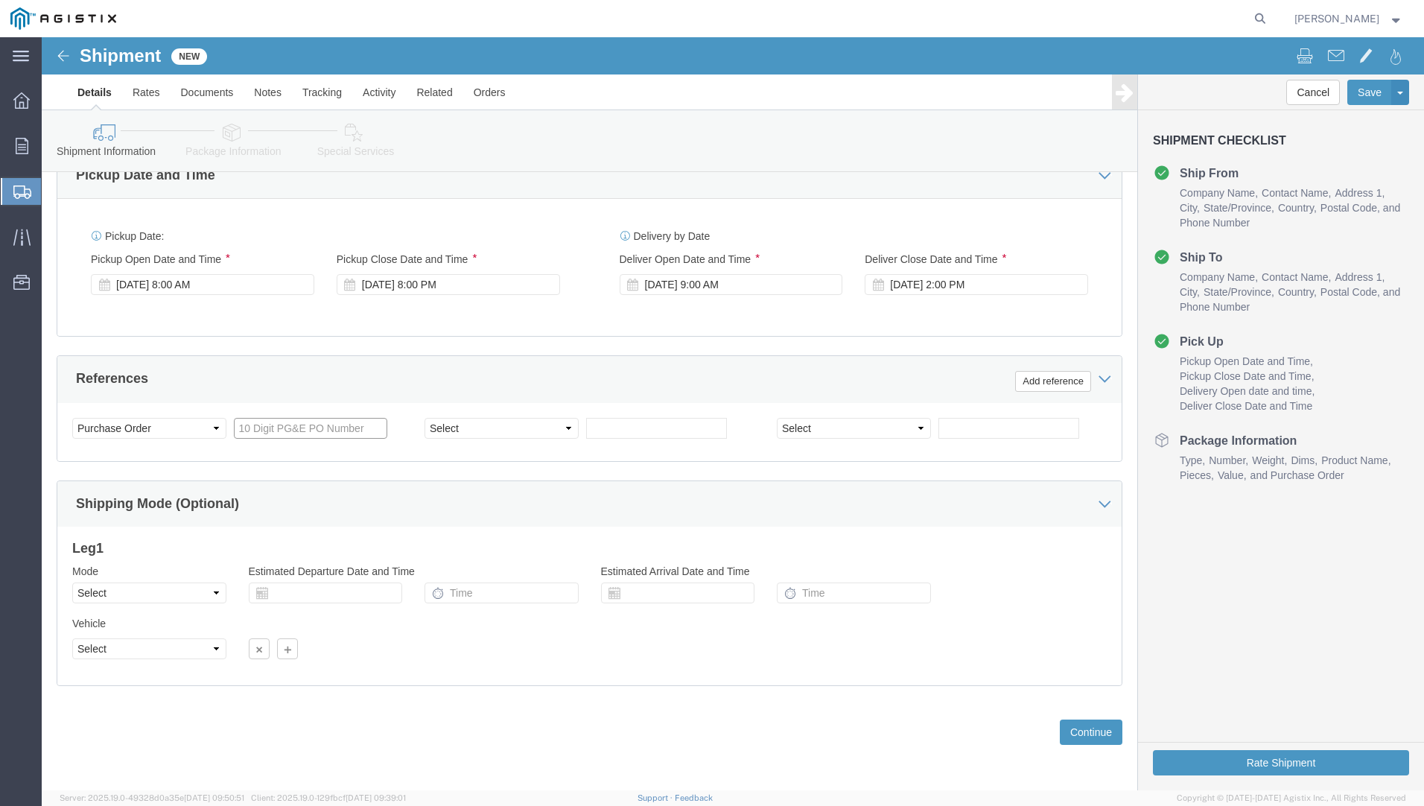
click input "text"
type input "3501415696"
click button "Continue"
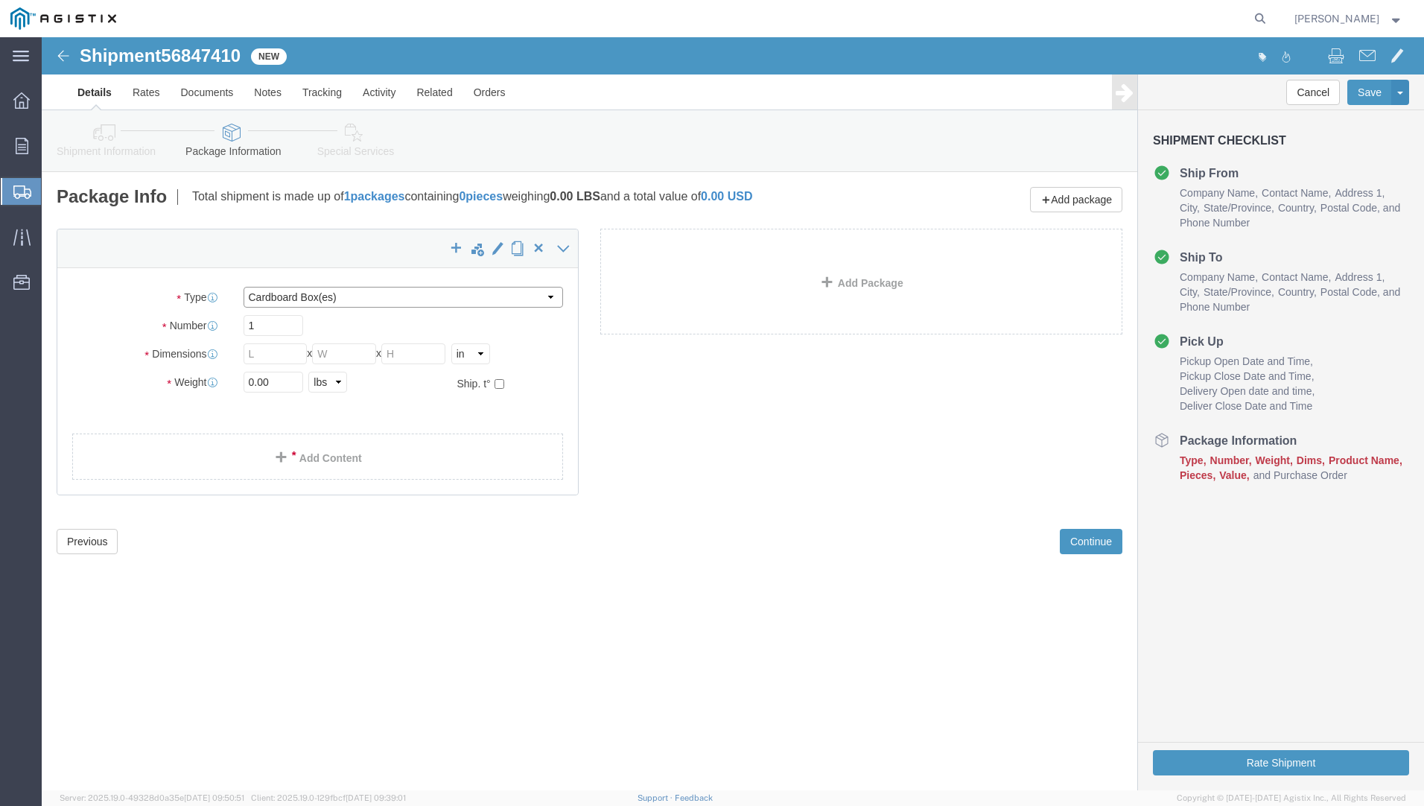
click select "Select Bulk Bundle(s) Cardboard Box(es) Carton(s) Crate(s) Drum(s) (Fiberboard)…"
select select "PONS"
click select "Select Bulk Bundle(s) Cardboard Box(es) Carton(s) Crate(s) Drum(s) (Fiberboard)…"
click input "text"
type input "48"
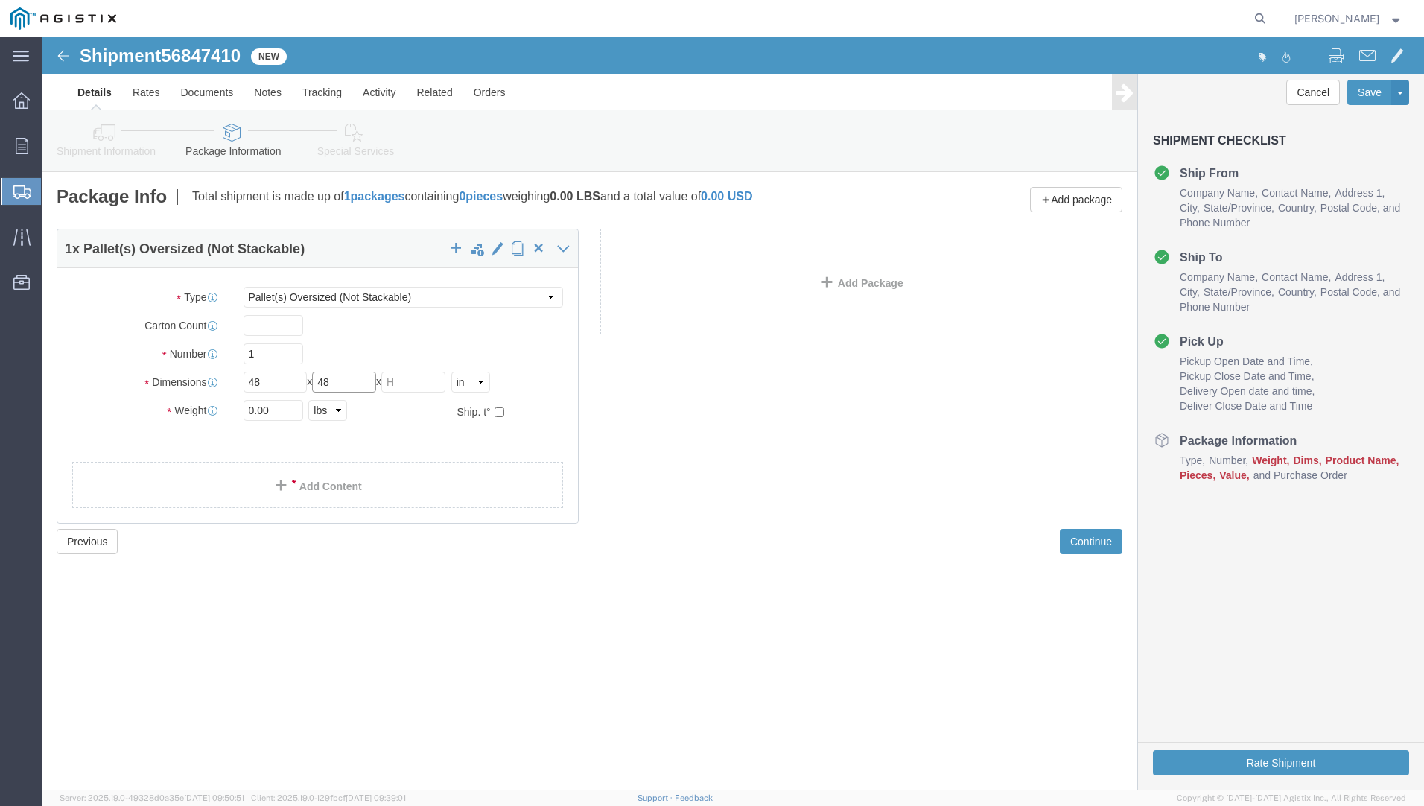
type input "48"
type input "36"
type input "600"
click link "Add Content"
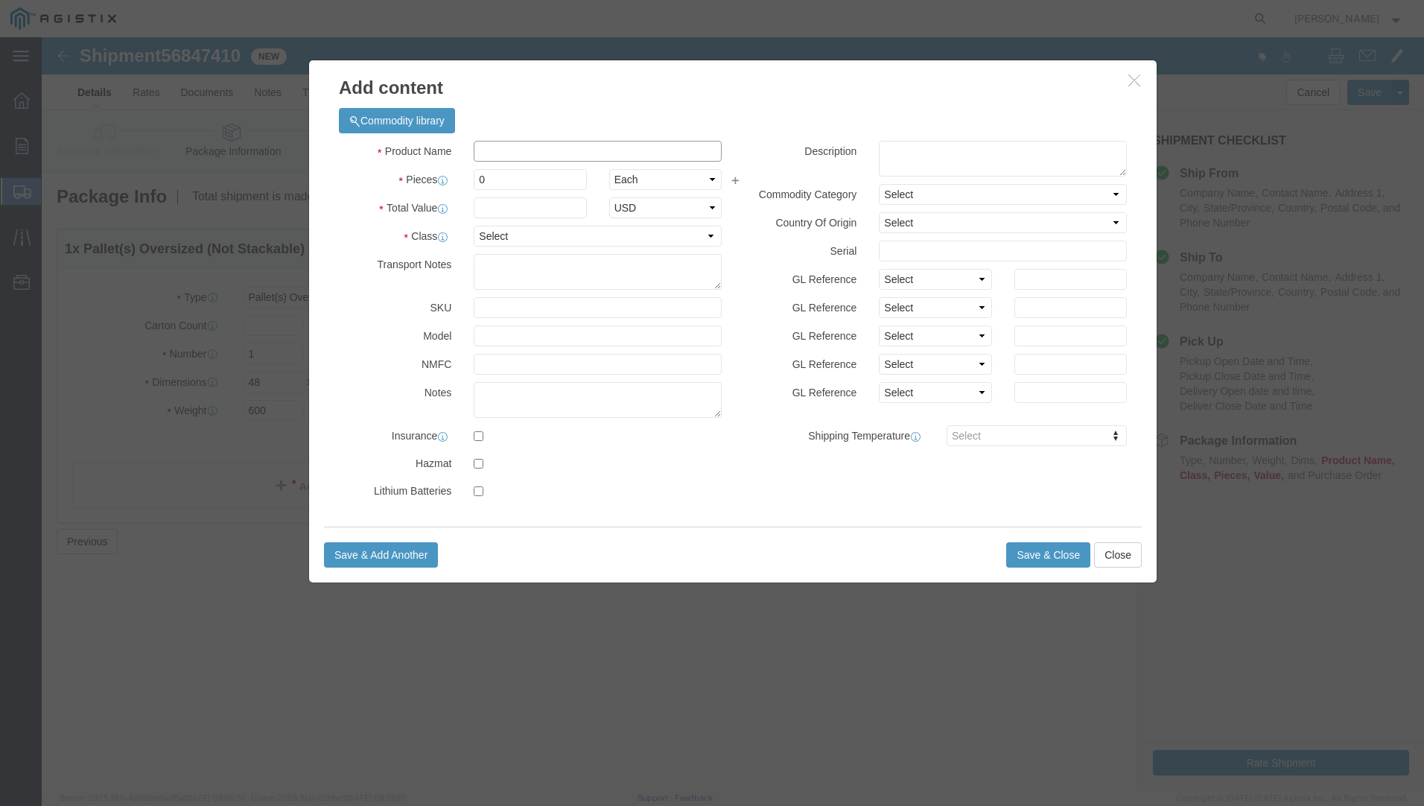
click input "text"
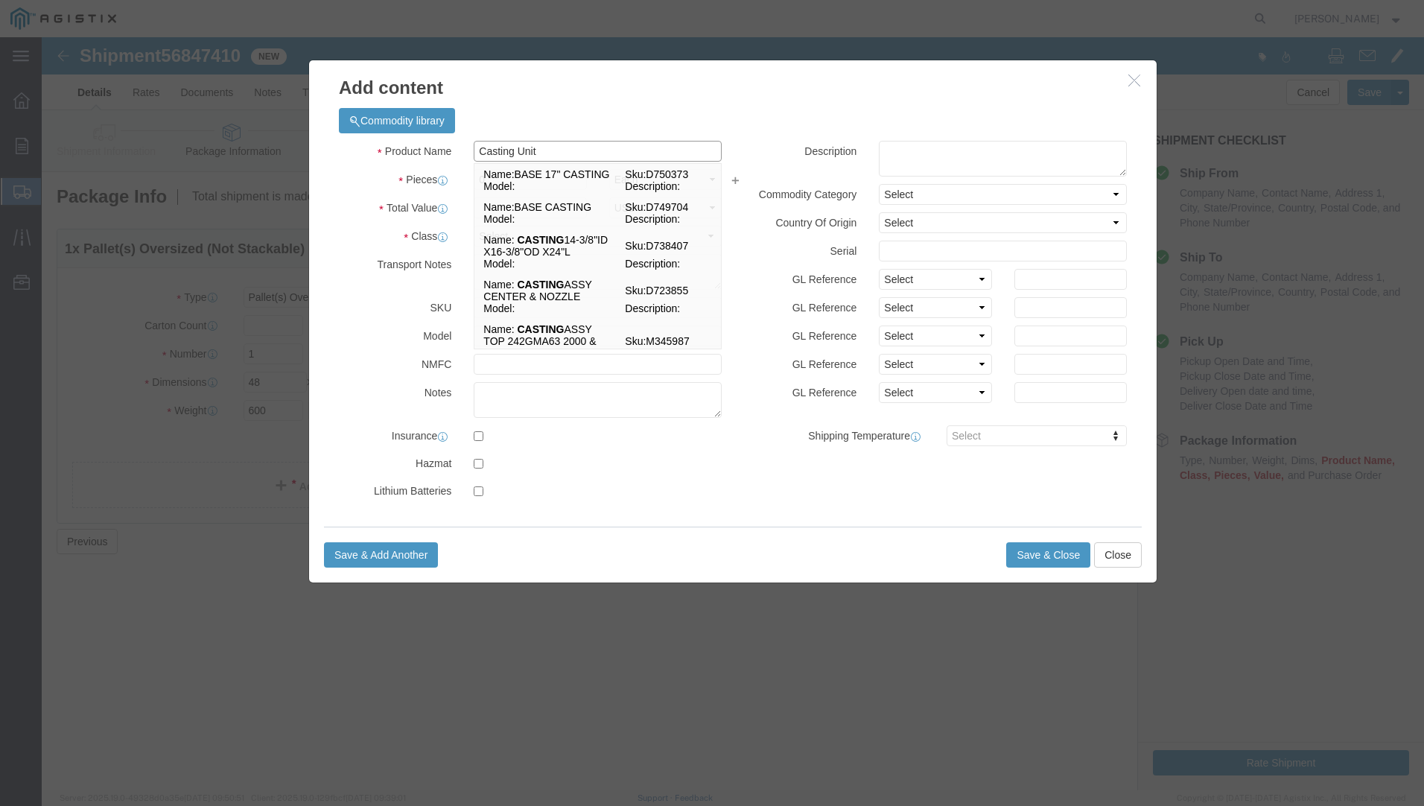
type input "Casting Unit"
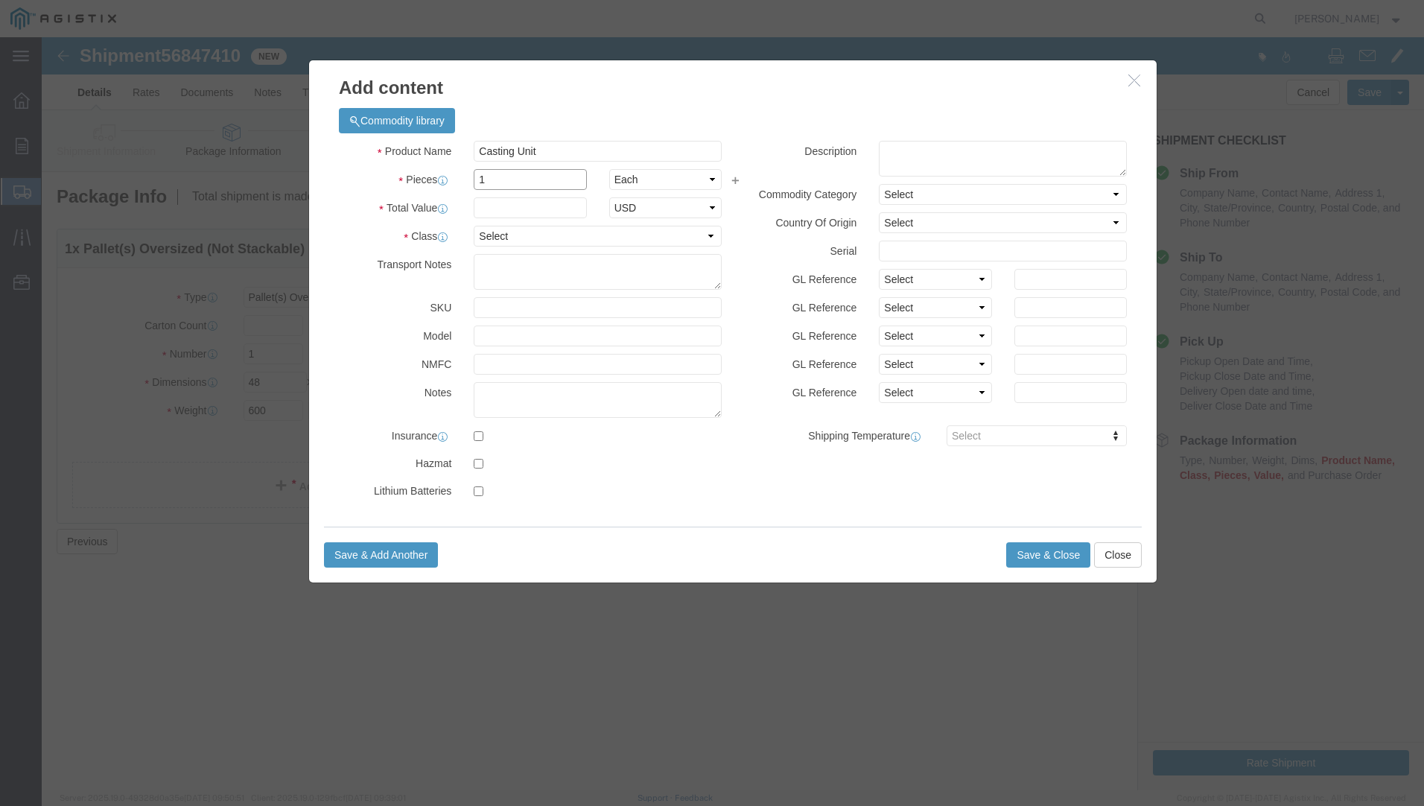
type input "1"
type input "2400"
select select "USD"
select select "50"
type textarea "Shipment # 1322211"
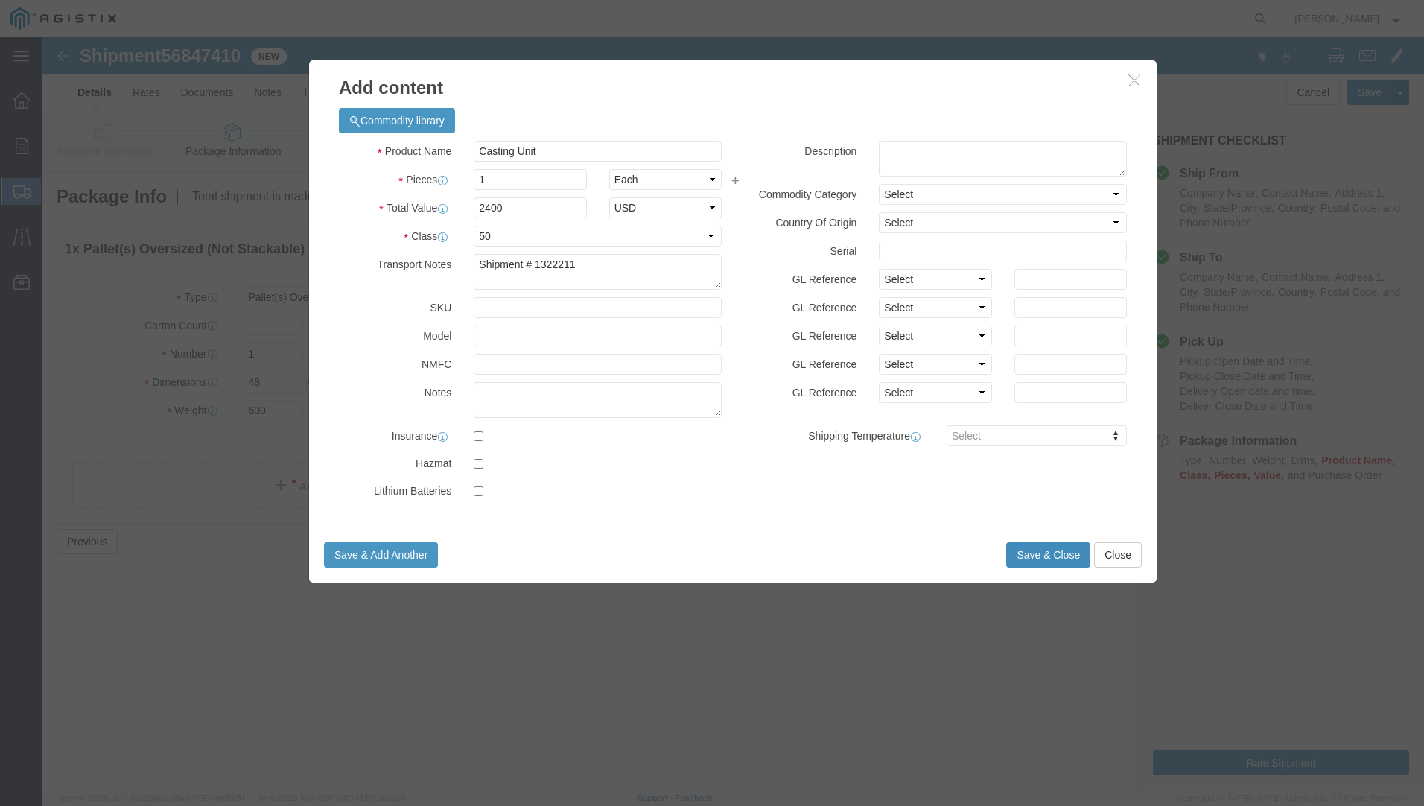
click button "Save & Close"
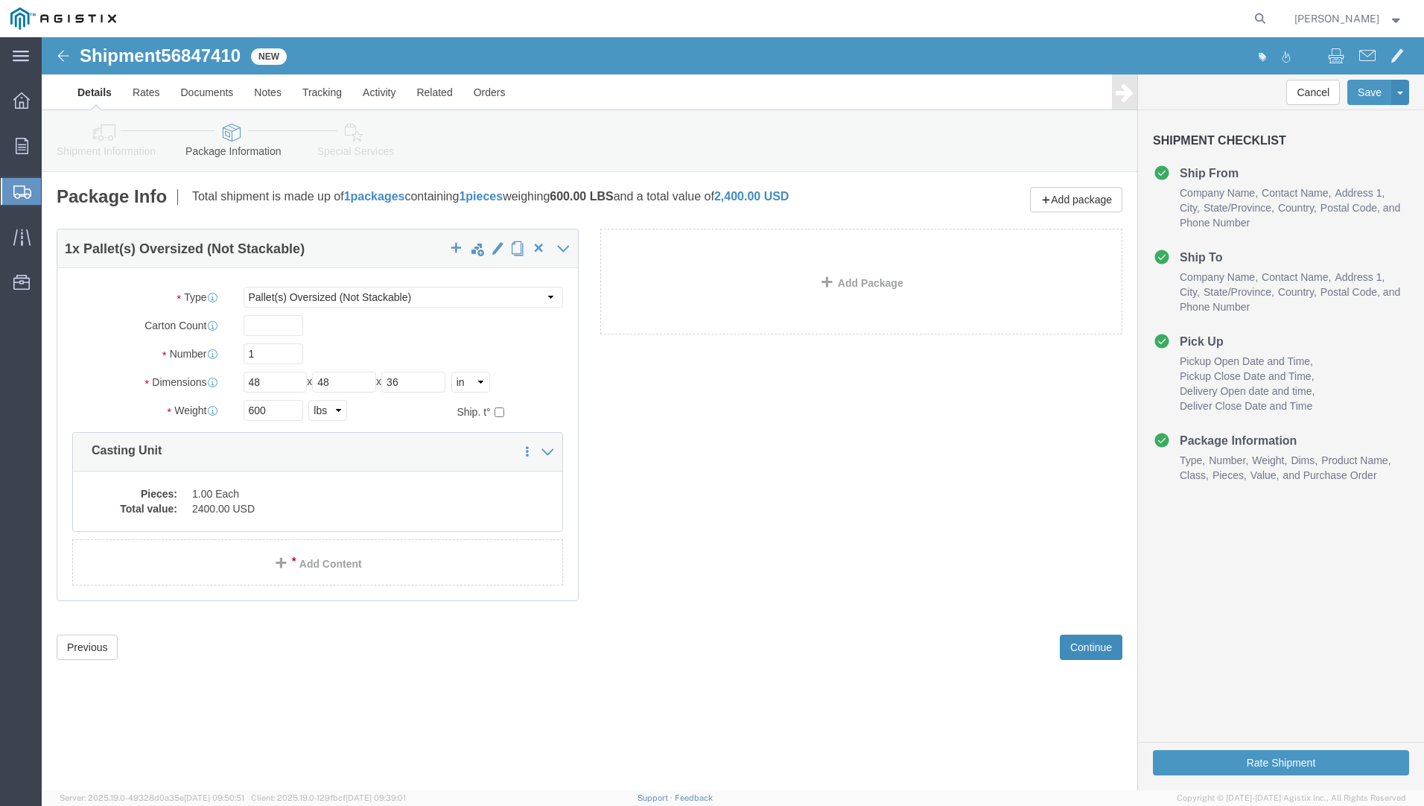
click button "Continue"
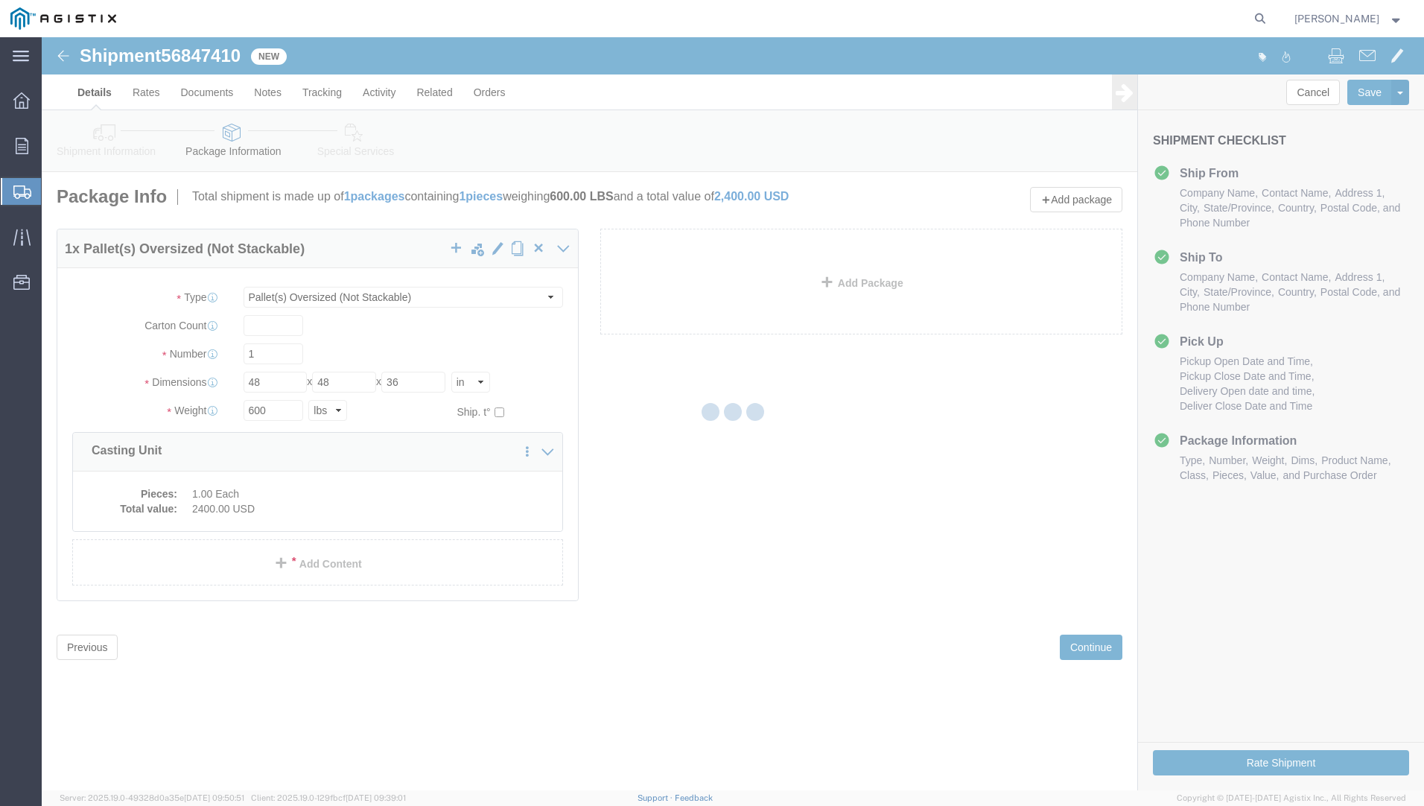
select select
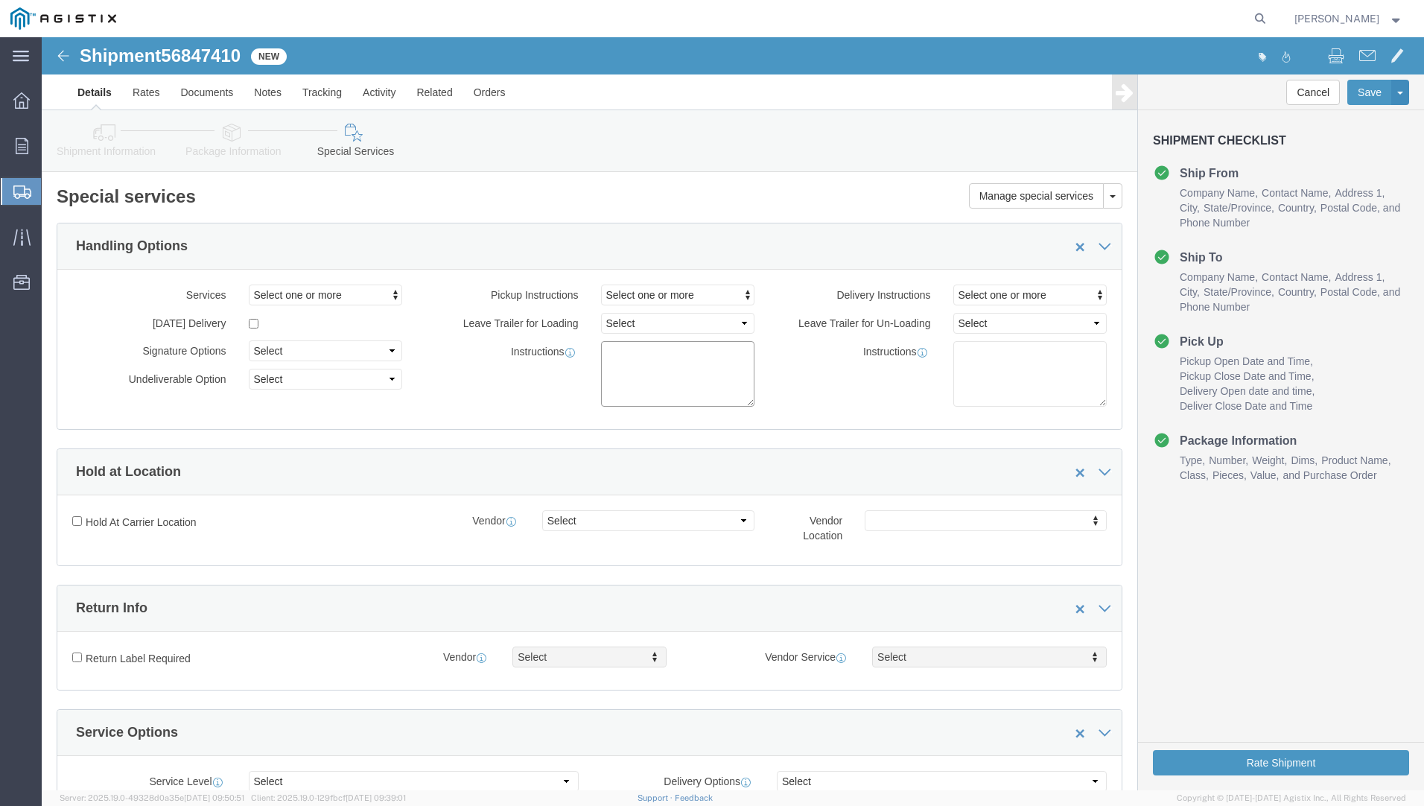
click textarea
type textarea "d"
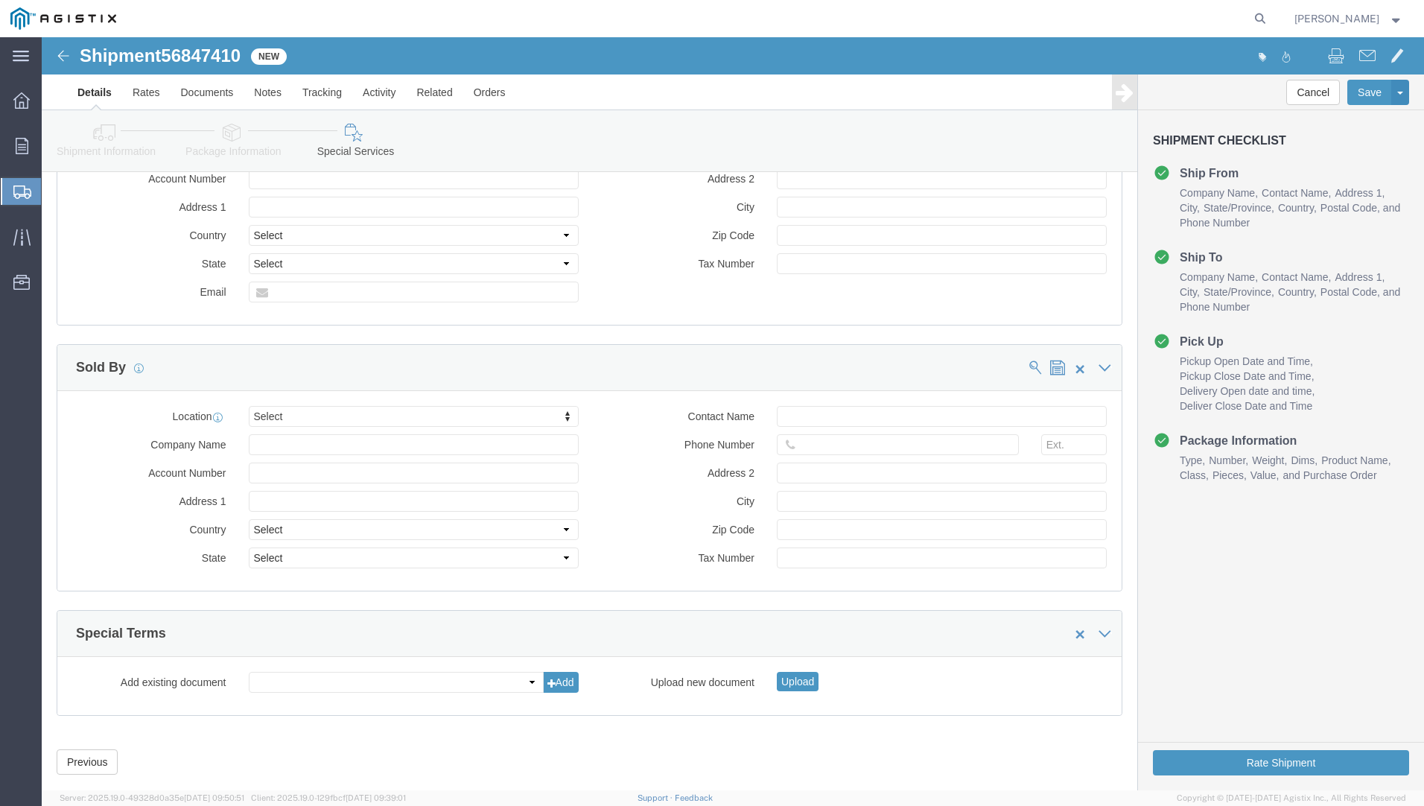
scroll to position [1271, 0]
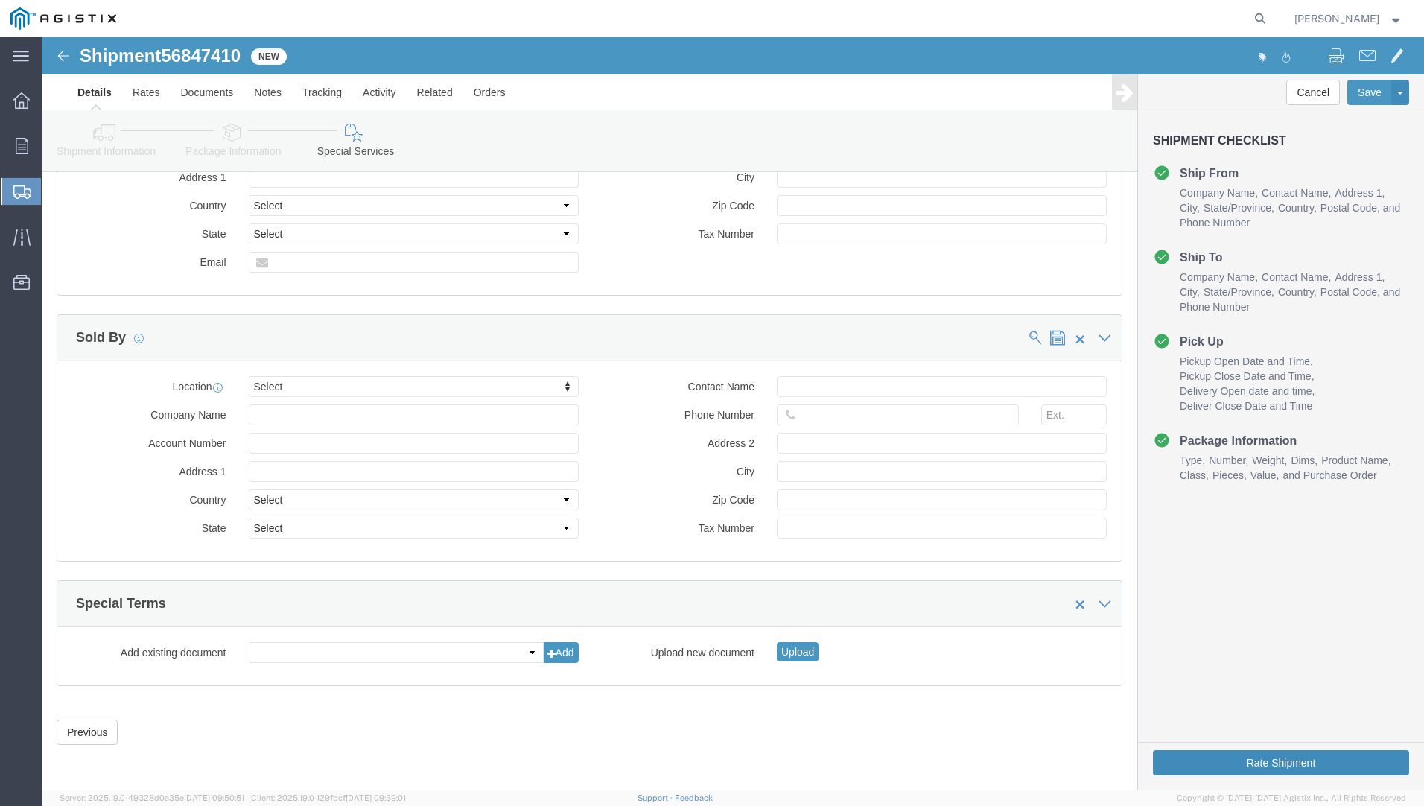
type textarea "Driver must have Shipment # 1322211 when picking up shipment"
click button "Rate Shipment"
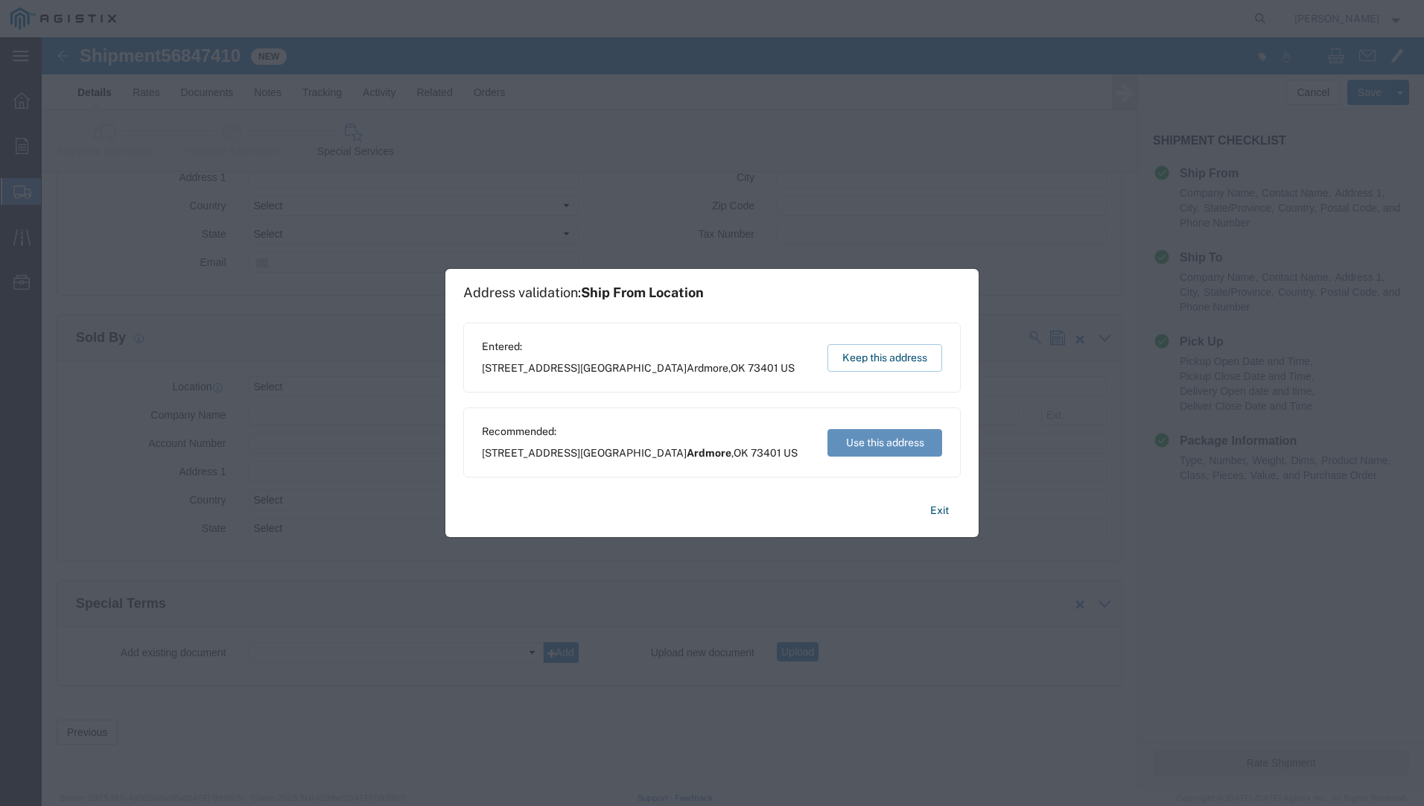
click at [891, 443] on button "Use this address" at bounding box center [884, 443] width 115 height 28
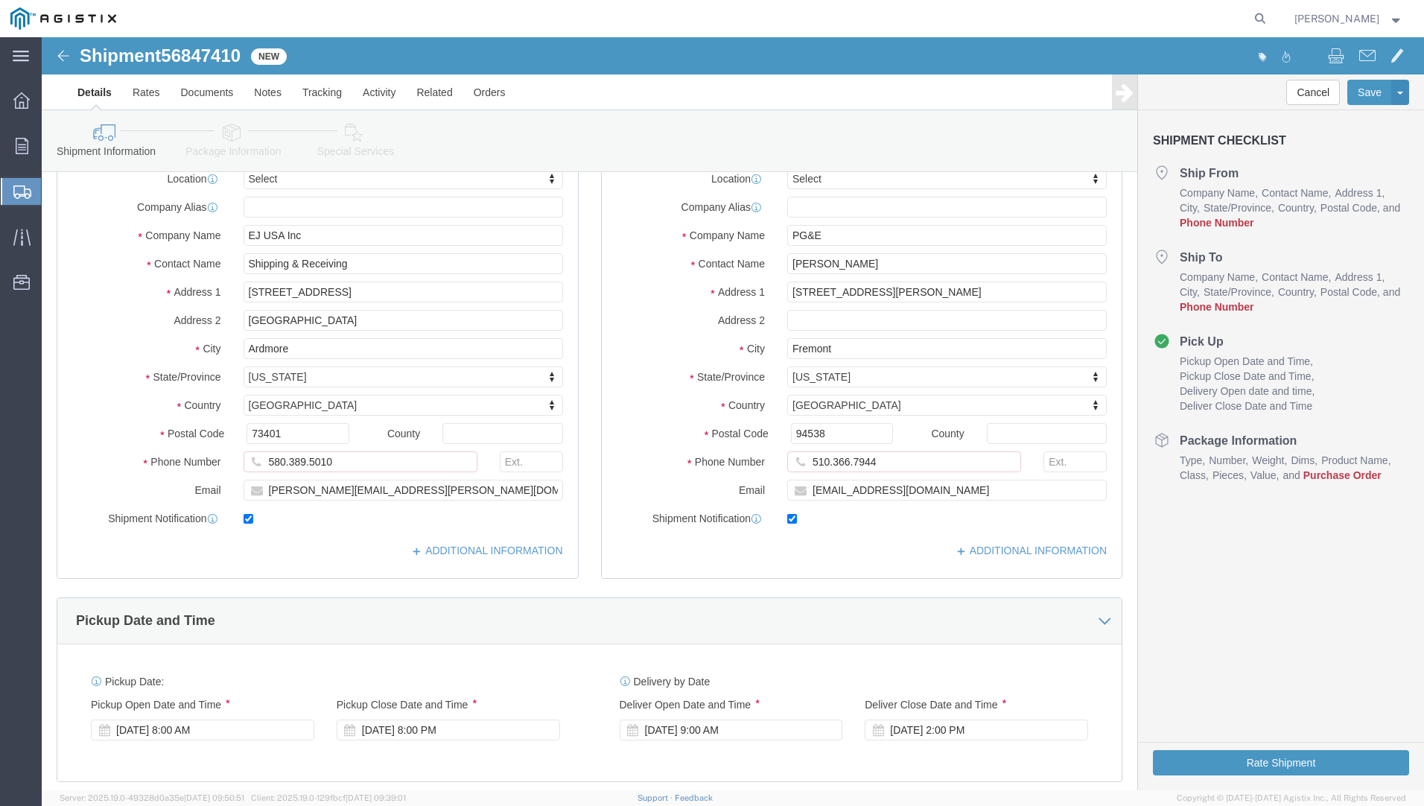
scroll to position [277, 0]
click button "Rate Shipment"
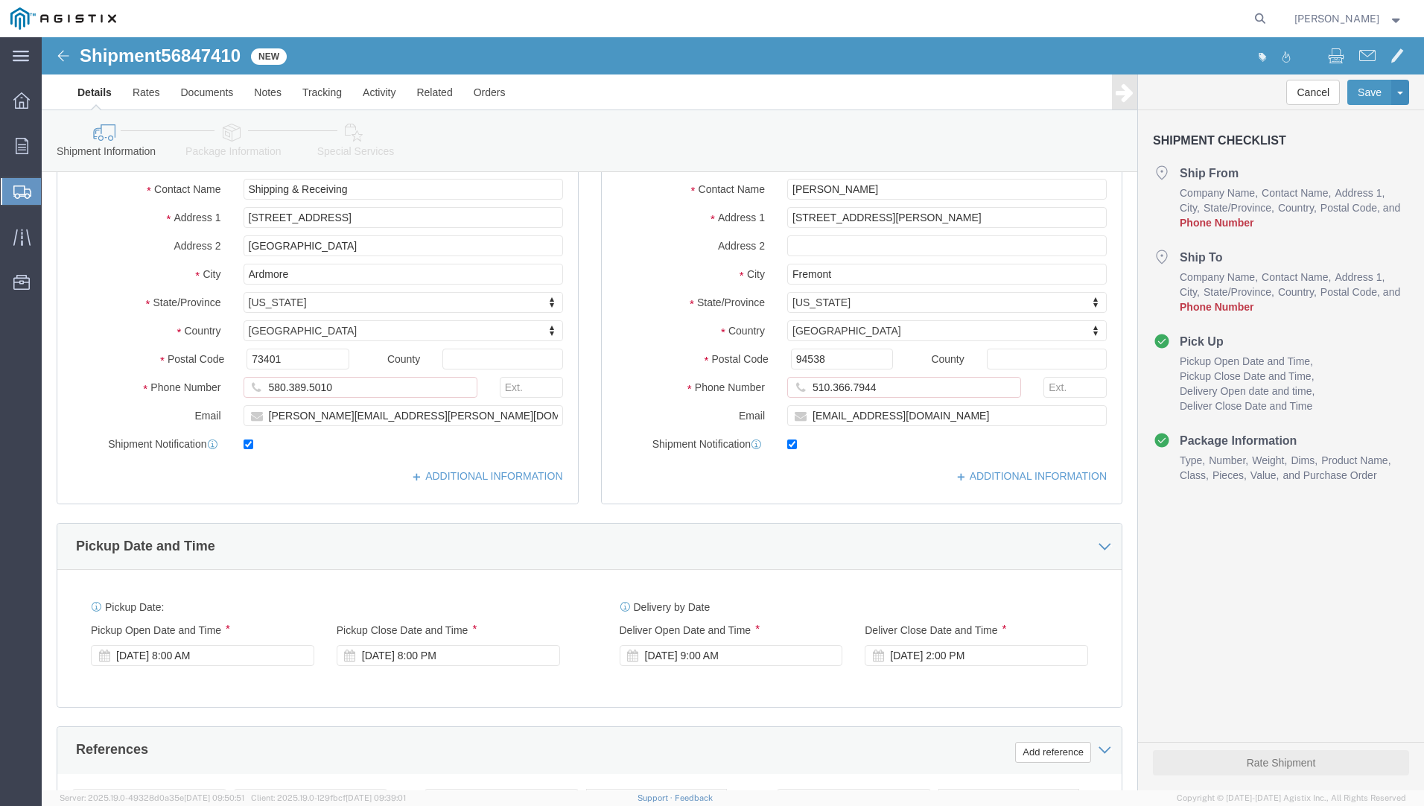
scroll to position [201, 0]
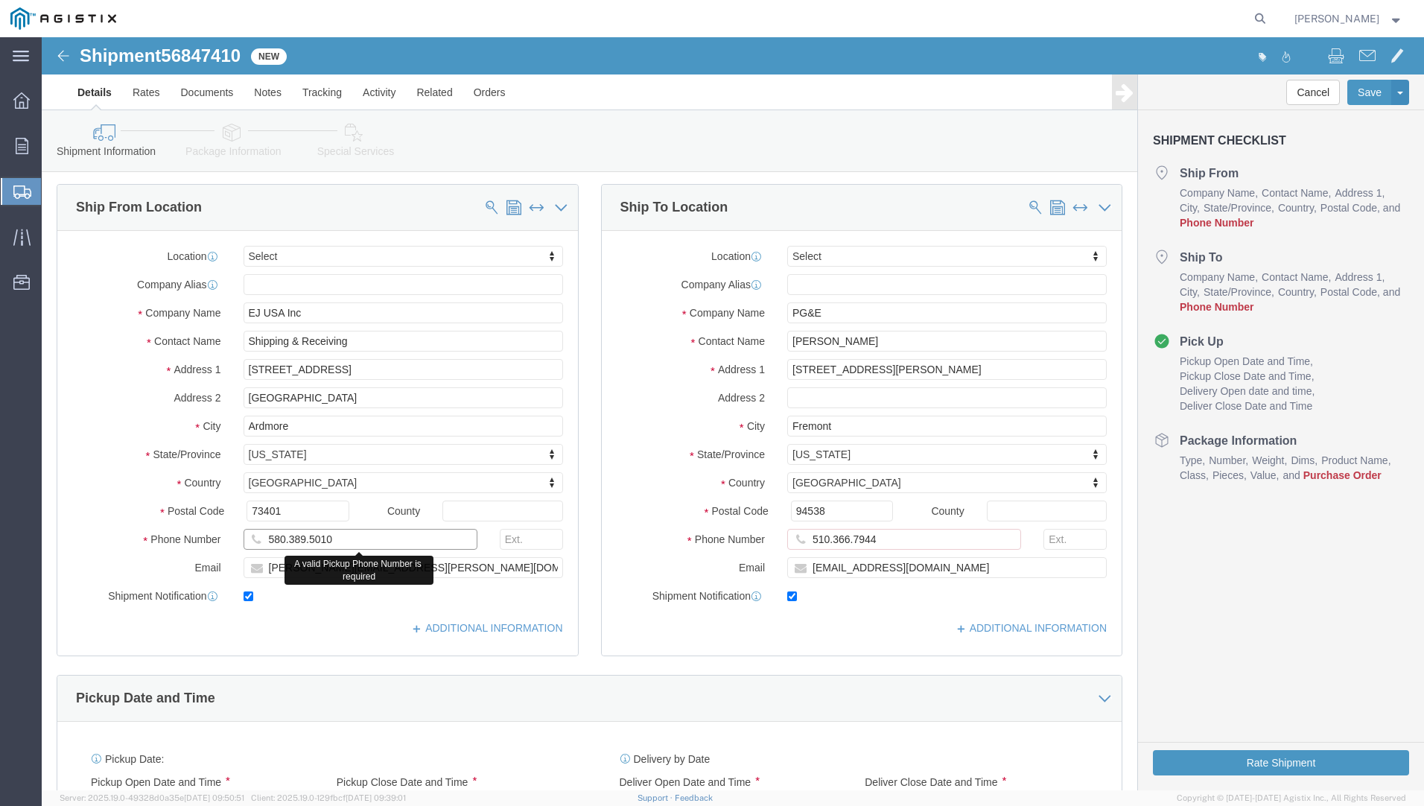
click input "580.389.5010"
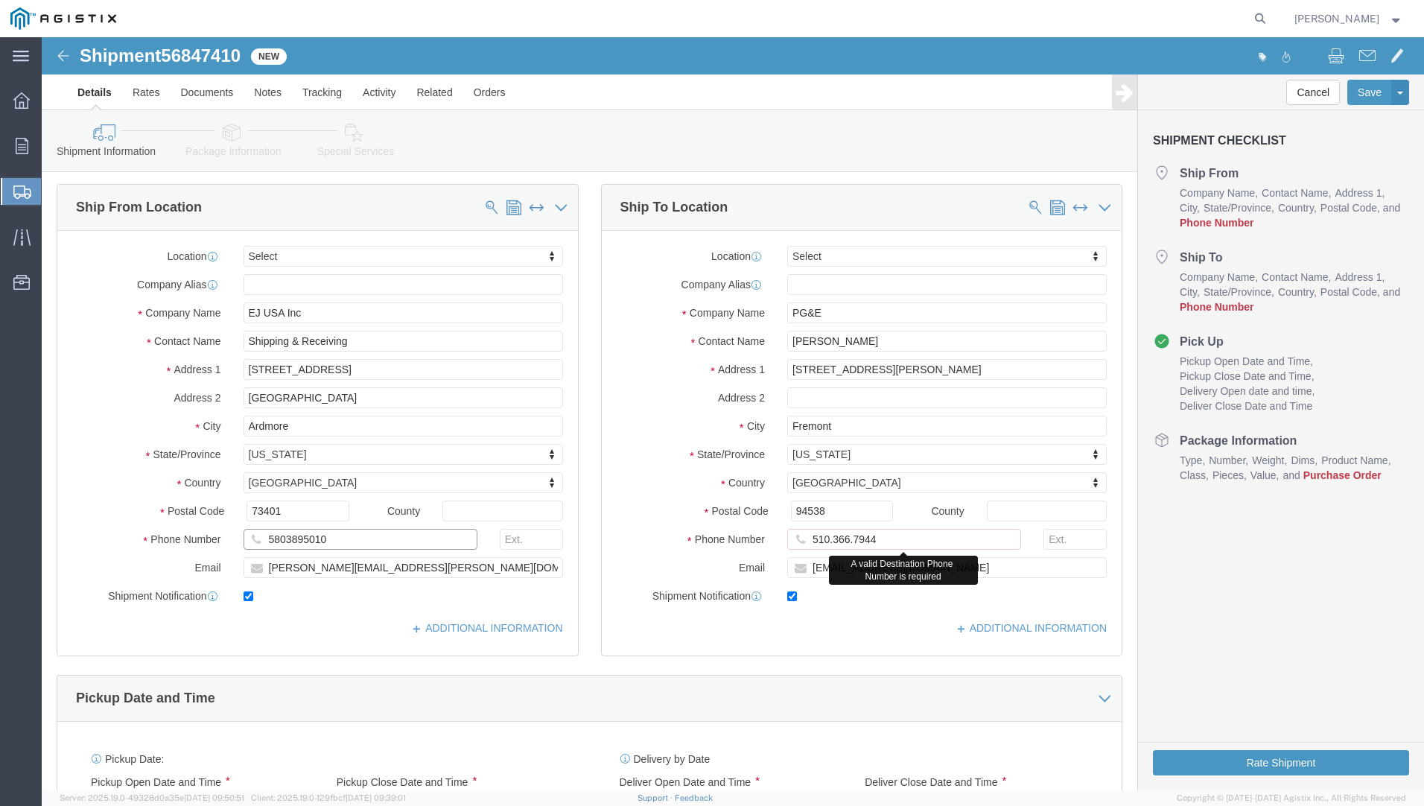
type input "5803895010"
click input "510.366.7944"
type input "5103667944"
click button "Rate Shipment"
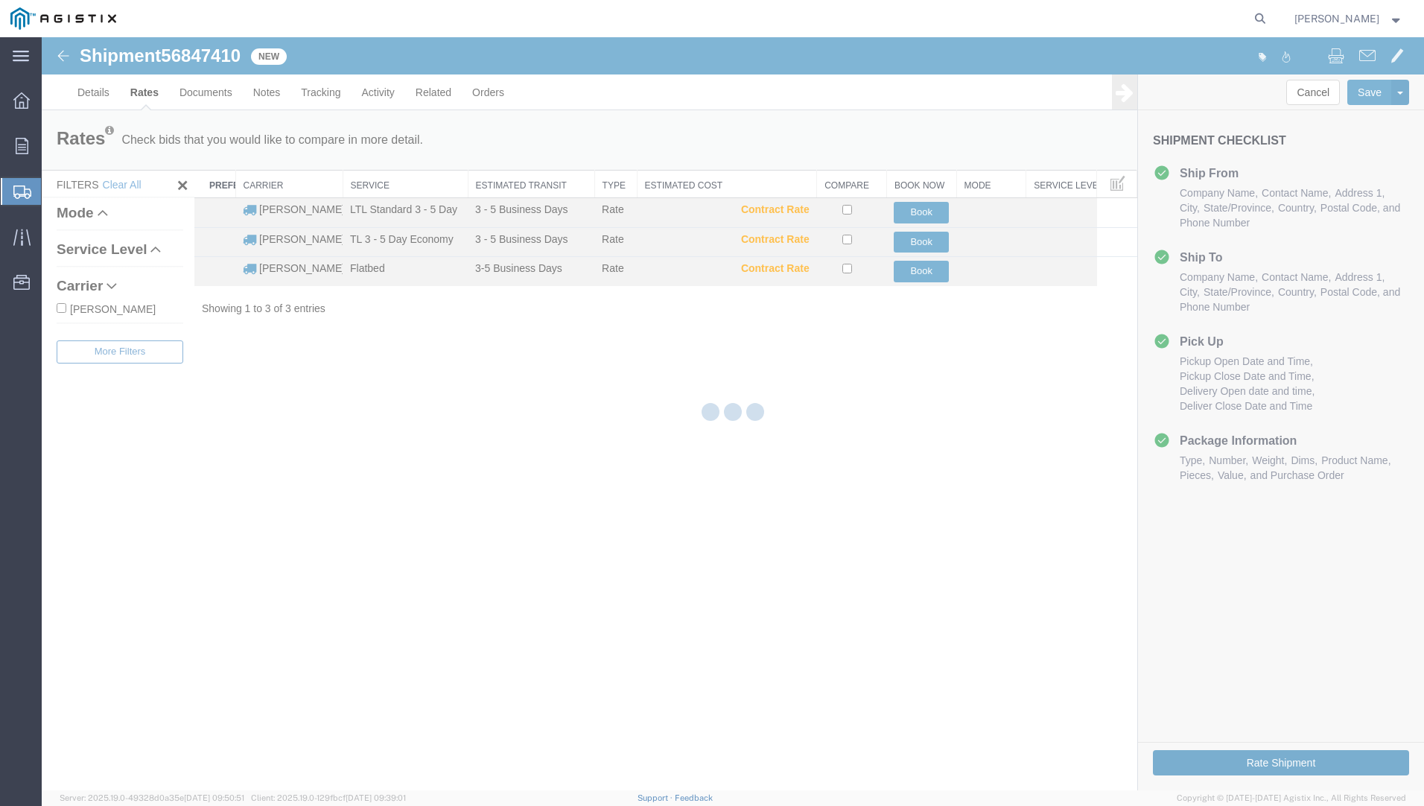
scroll to position [0, 0]
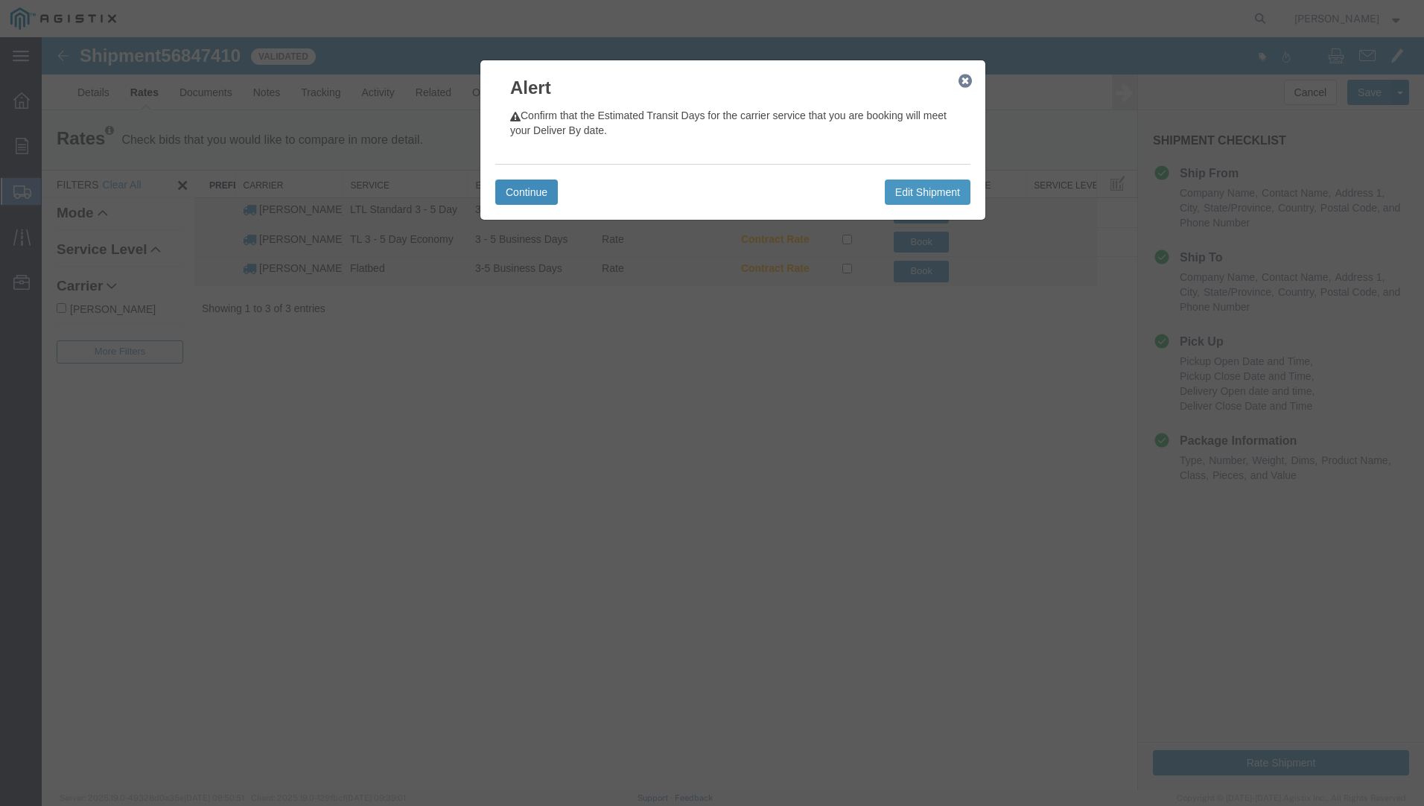
click at [514, 192] on button "Continue" at bounding box center [526, 191] width 63 height 25
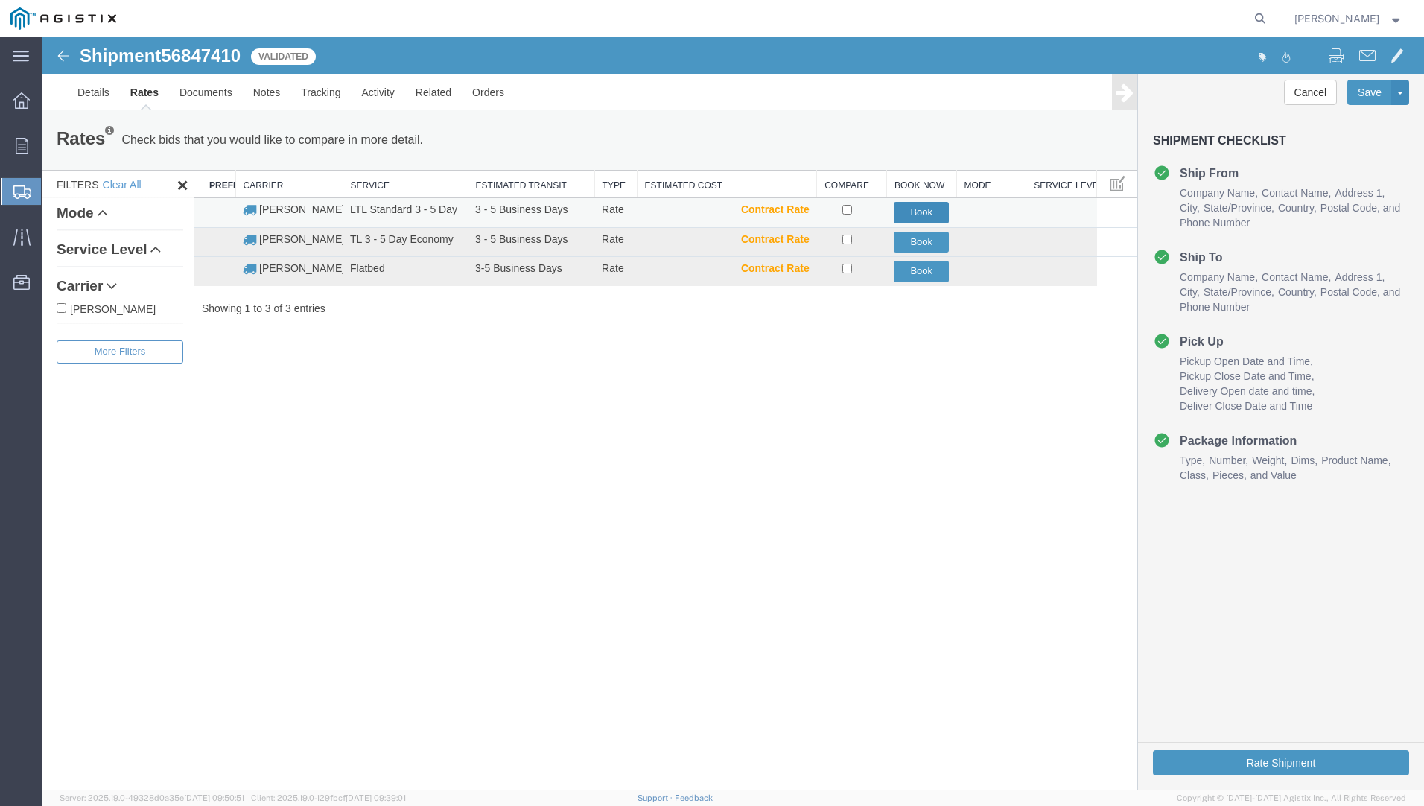
click at [909, 211] on button "Book" at bounding box center [921, 213] width 55 height 22
